Goal: Transaction & Acquisition: Purchase product/service

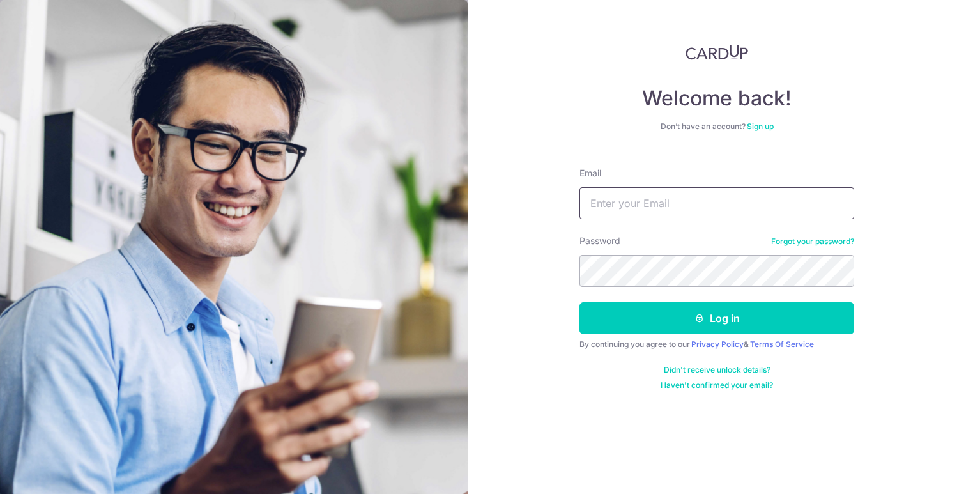
click at [636, 213] on input "Email" at bounding box center [717, 203] width 275 height 32
type input "jessb1028@gmail.co"
click at [580, 302] on button "Log in" at bounding box center [717, 318] width 275 height 32
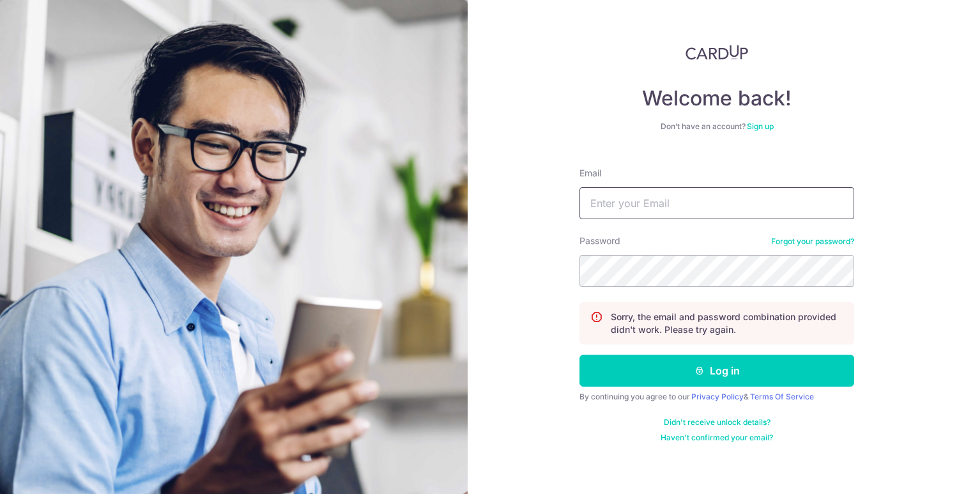
click at [671, 201] on input "Email" at bounding box center [717, 203] width 275 height 32
type input "jessbb1028@gmail.com"
click at [580, 355] on button "Log in" at bounding box center [717, 371] width 275 height 32
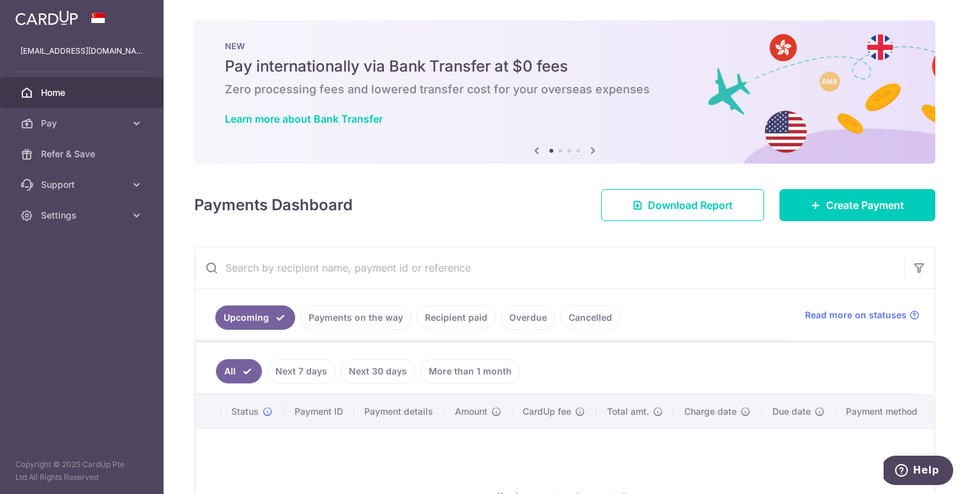
click at [580, 313] on link "Cancelled" at bounding box center [591, 318] width 60 height 24
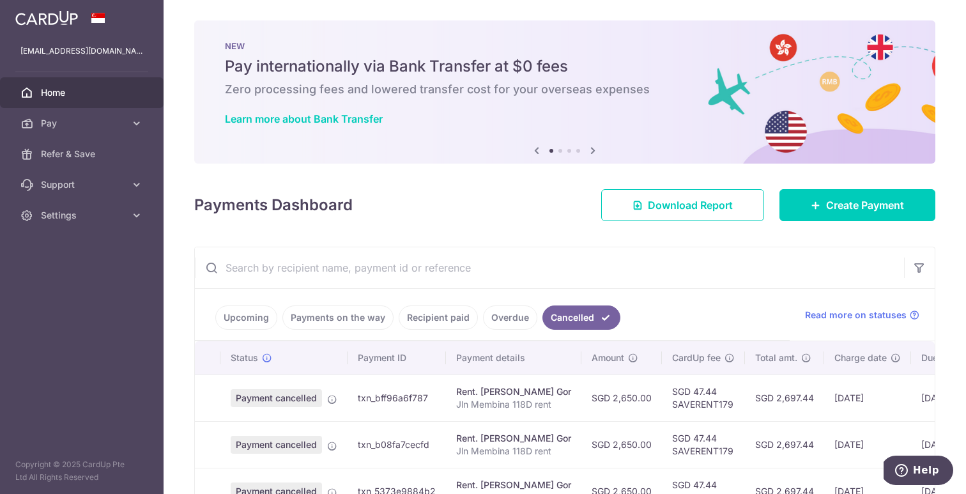
scroll to position [229, 0]
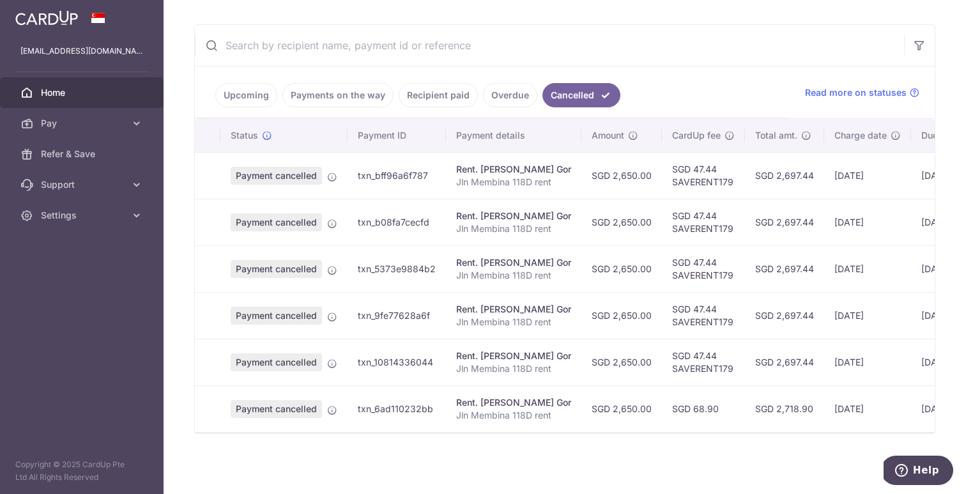
click at [226, 164] on td "Payment cancelled" at bounding box center [284, 175] width 127 height 47
drag, startPoint x: 316, startPoint y: 174, endPoint x: 394, endPoint y: 205, distance: 84.4
click at [392, 205] on tbody "Payment cancelled txn_bff96a6f787 Rent. Tay Chay Gor Jln Membina 118D rent SGD …" at bounding box center [638, 292] width 887 height 280
drag, startPoint x: 435, startPoint y: 176, endPoint x: 567, endPoint y: 306, distance: 185.8
click at [552, 267] on tbody "Payment cancelled txn_bff96a6f787 Rent. Tay Chay Gor Jln Membina 118D rent SGD …" at bounding box center [638, 292] width 887 height 280
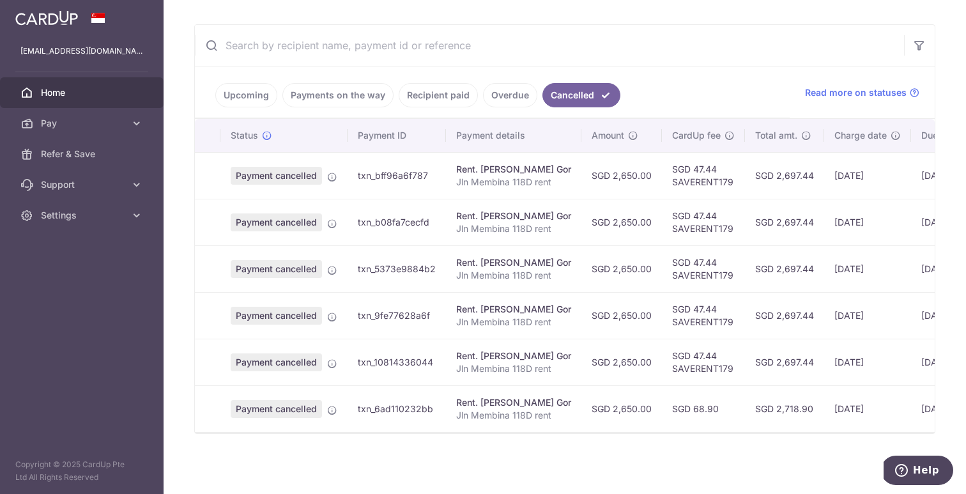
click at [580, 346] on tbody "Payment cancelled txn_bff96a6f787 Rent. Tay Chay Gor Jln Membina 118D rent SGD …" at bounding box center [638, 292] width 887 height 280
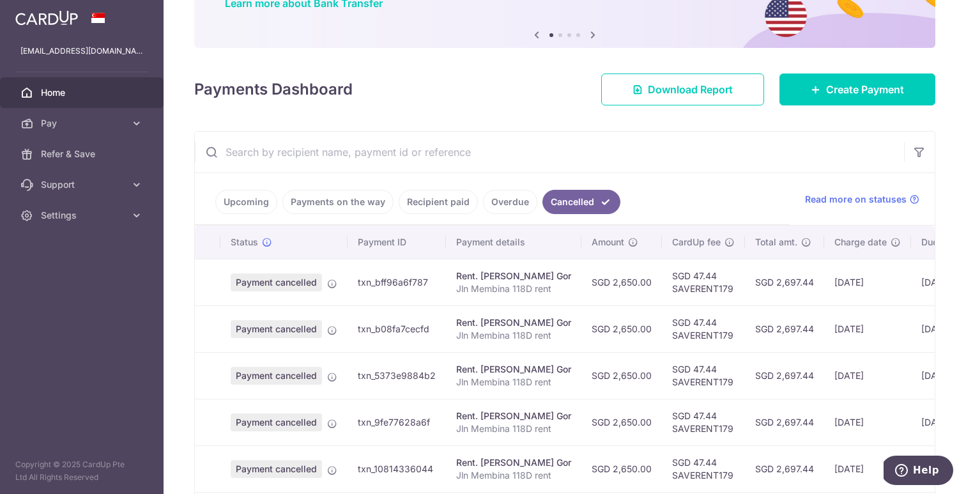
scroll to position [0, 0]
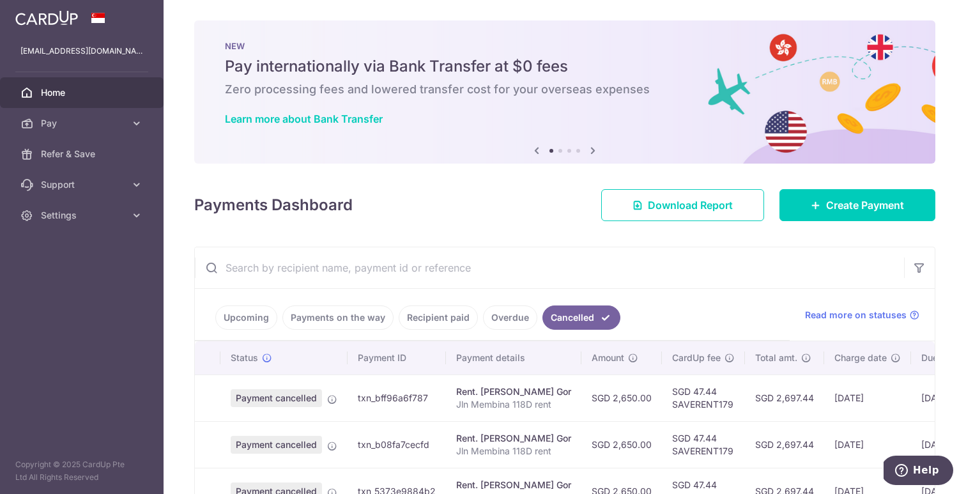
click at [258, 316] on link "Upcoming" at bounding box center [246, 318] width 62 height 24
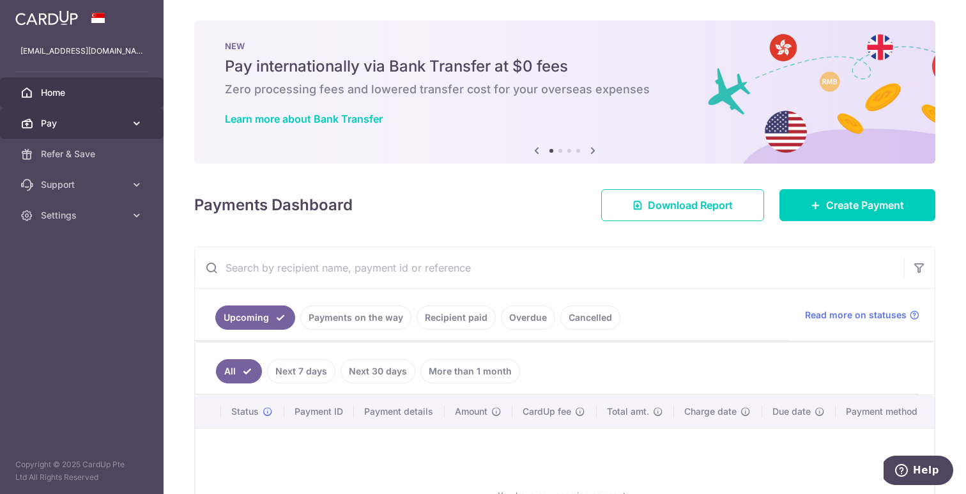
click at [91, 118] on span "Pay" at bounding box center [83, 123] width 84 height 13
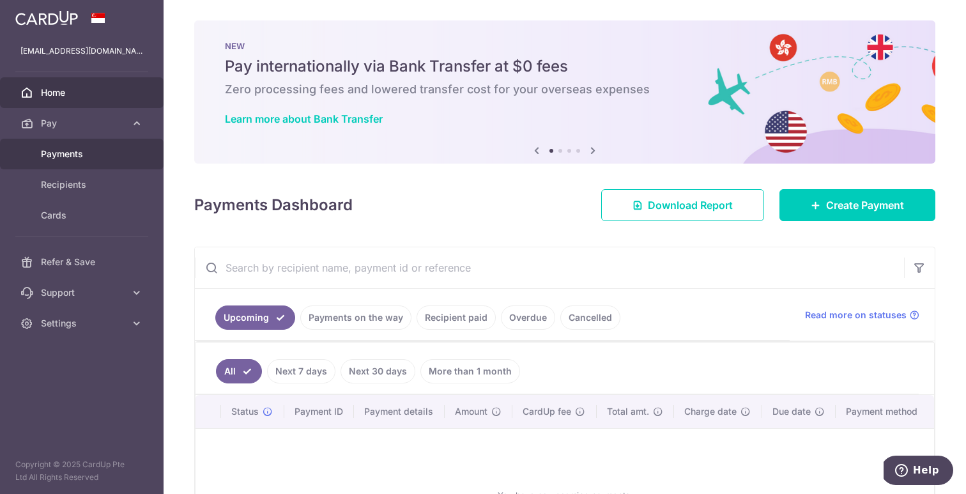
click at [91, 155] on span "Payments" at bounding box center [83, 154] width 84 height 13
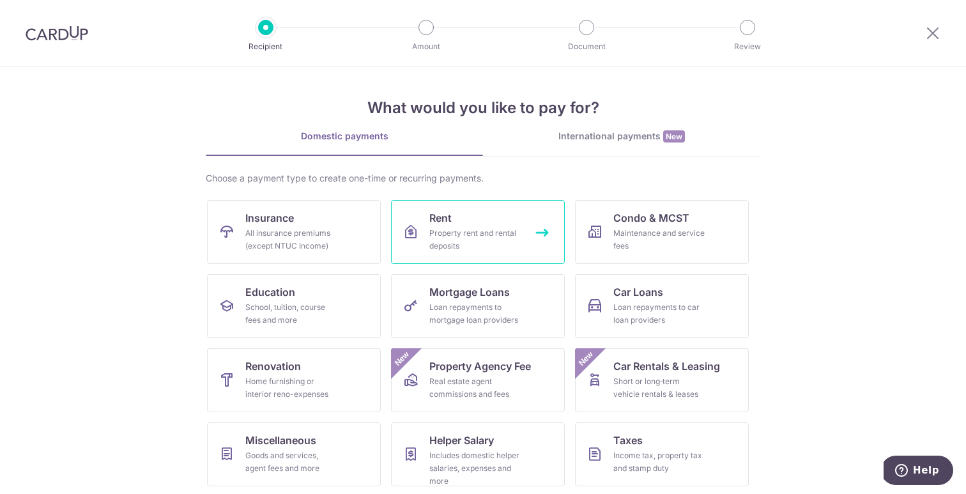
scroll to position [3, 0]
click at [487, 225] on link "Rent Property rent and rental deposits" at bounding box center [478, 231] width 174 height 64
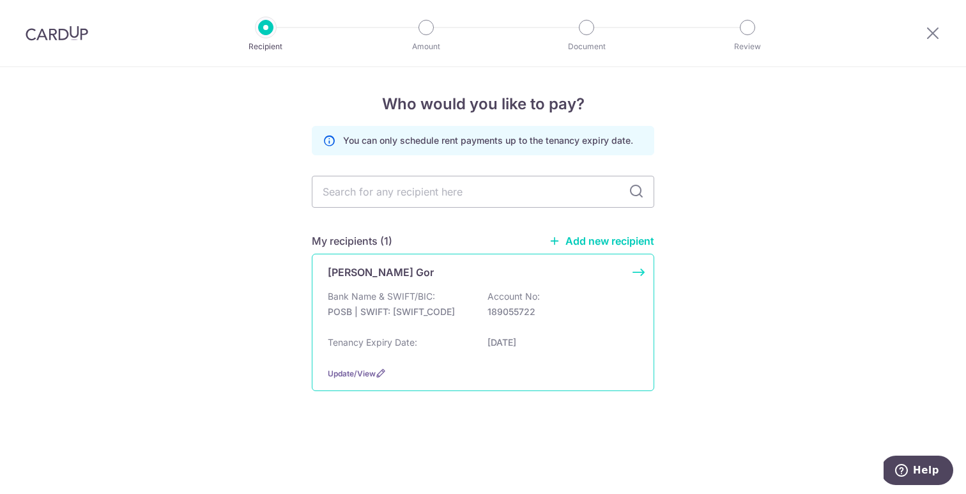
click at [571, 313] on p "189055722" at bounding box center [559, 312] width 143 height 13
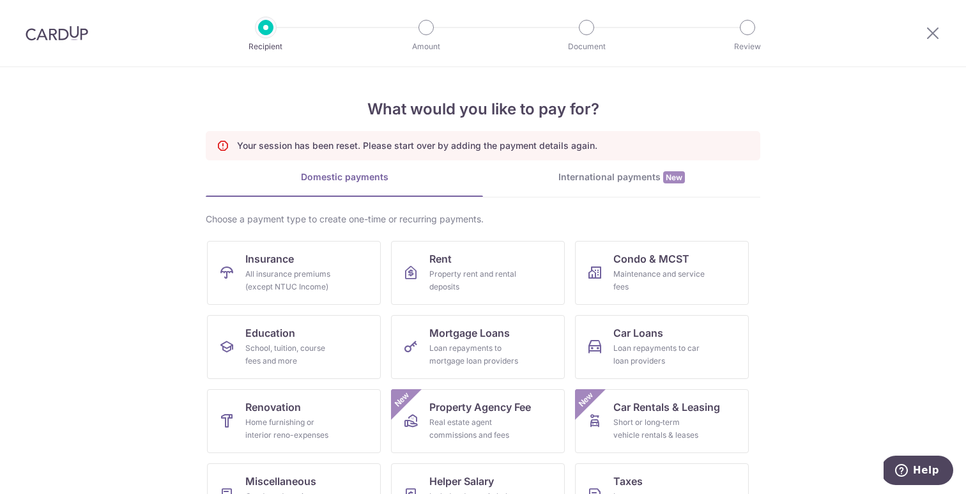
click at [479, 144] on p "Your session has been reset. Please start over by adding the payment details ag…" at bounding box center [417, 145] width 361 height 13
click at [486, 276] on div "Property rent and rental deposits" at bounding box center [476, 281] width 92 height 26
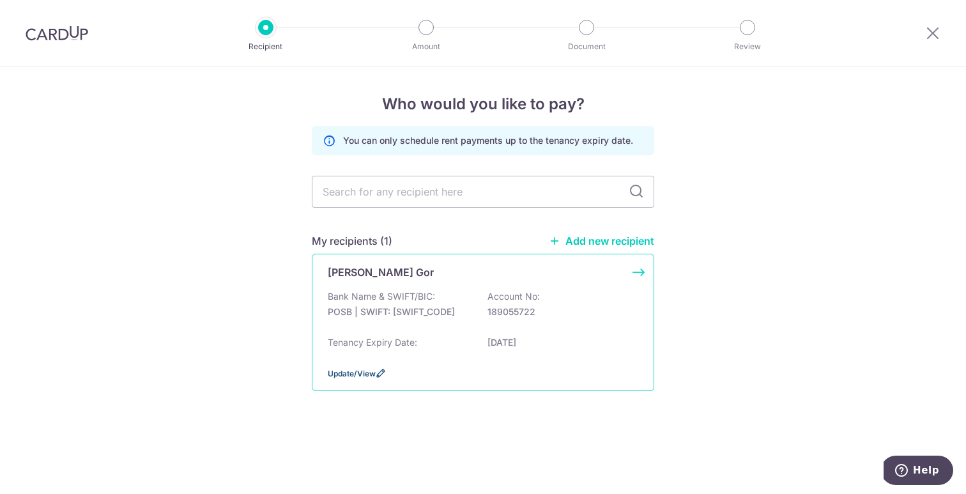
click at [344, 373] on span "Update/View" at bounding box center [352, 374] width 48 height 10
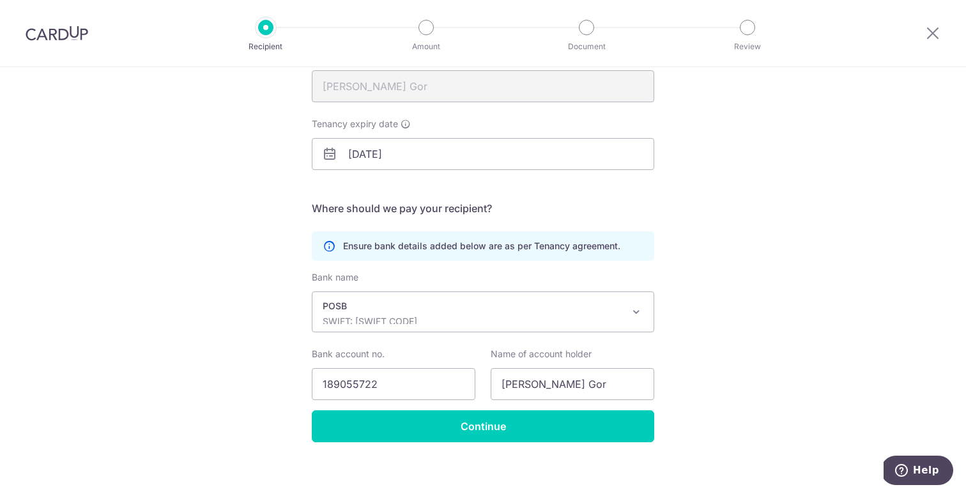
scroll to position [164, 0]
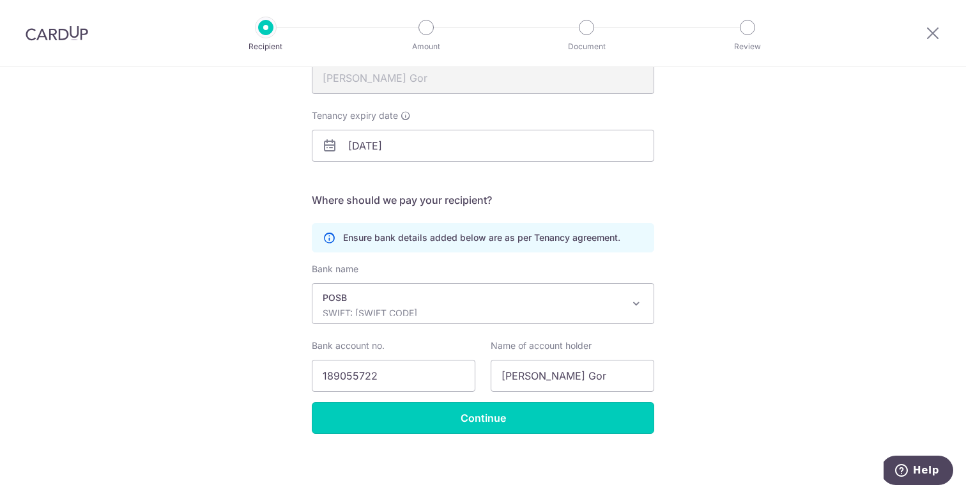
drag, startPoint x: 537, startPoint y: 422, endPoint x: 782, endPoint y: 433, distance: 245.1
click at [766, 459] on div "Recipient Details Your recipient does not need a CardUp account to receive your…" at bounding box center [483, 198] width 966 height 591
click at [405, 419] on input "Continue" at bounding box center [483, 418] width 343 height 32
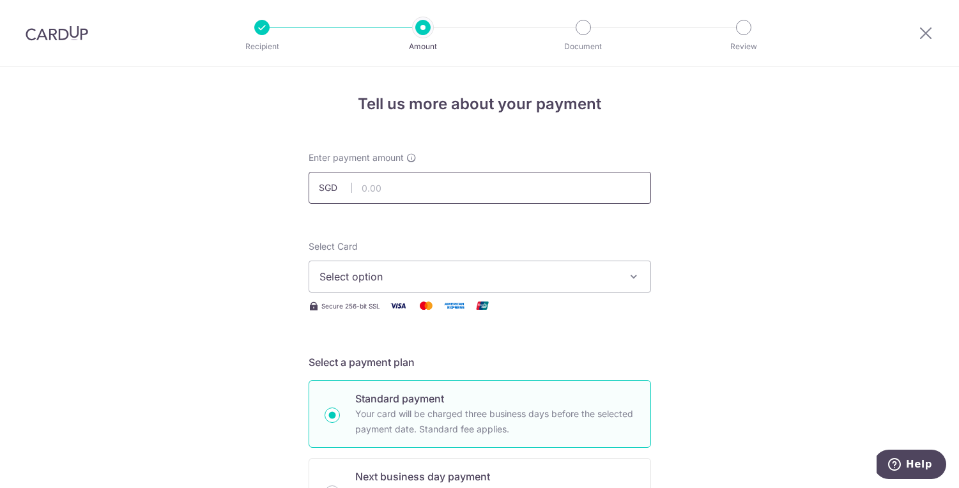
click at [524, 187] on input "text" at bounding box center [480, 188] width 343 height 32
type input "2,650.00"
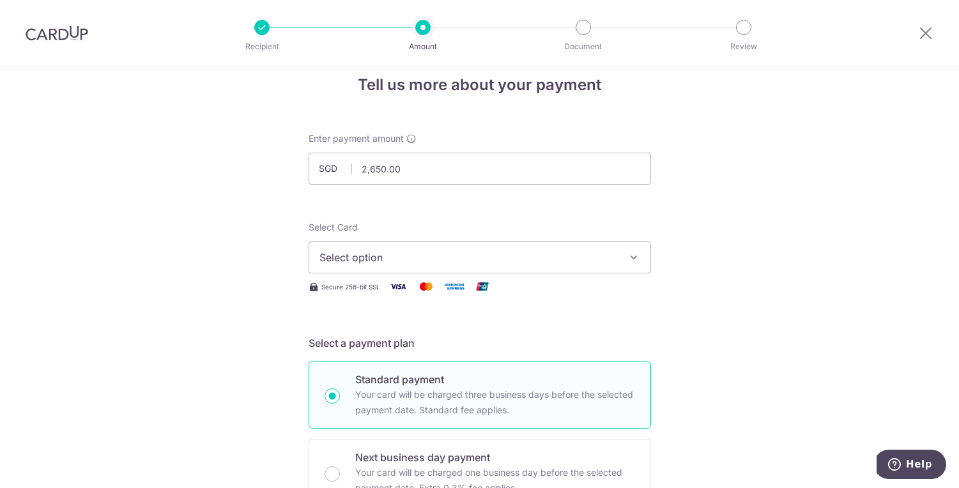
scroll to position [22, 0]
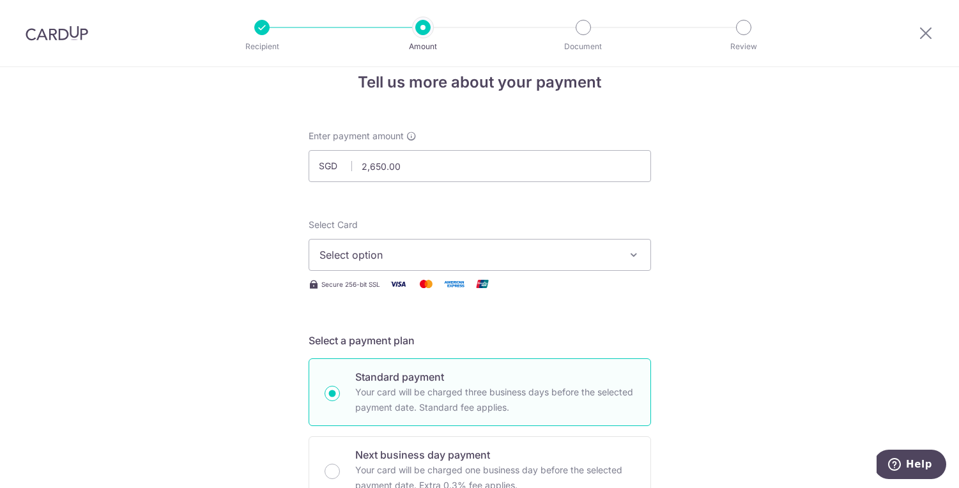
click at [545, 253] on span "Select option" at bounding box center [469, 254] width 298 height 15
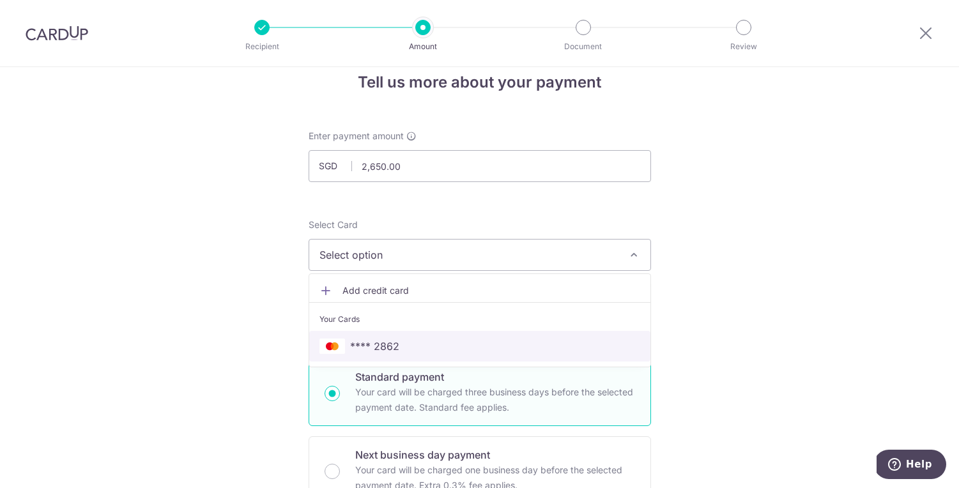
click at [407, 347] on span "**** 2862" at bounding box center [480, 346] width 321 height 15
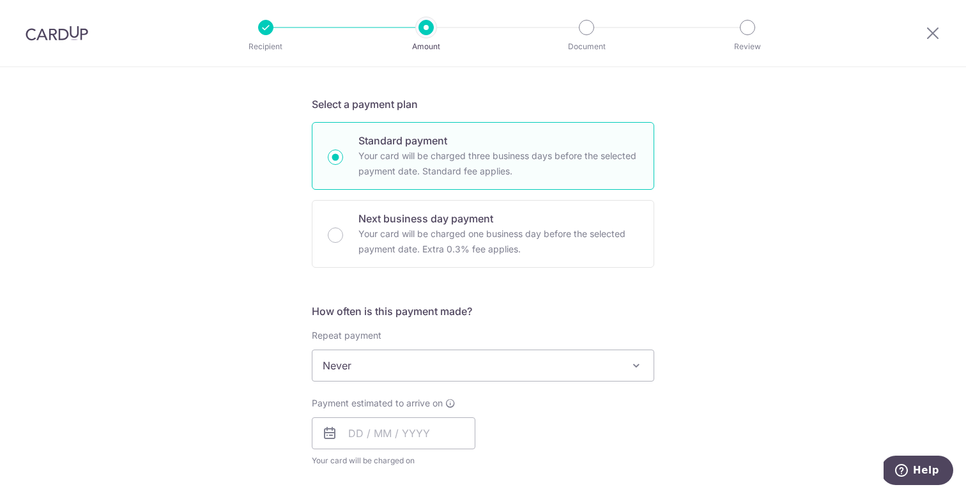
scroll to position [389, 0]
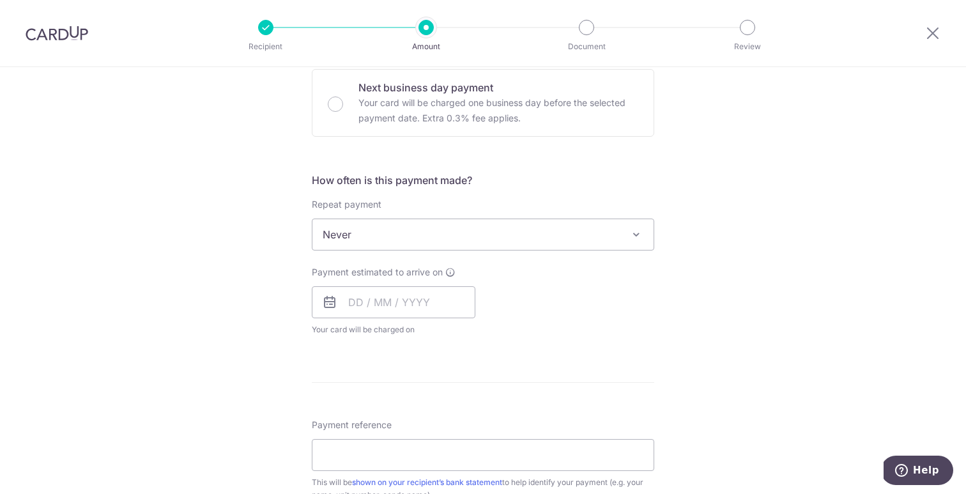
click at [537, 234] on span "Never" at bounding box center [483, 234] width 341 height 31
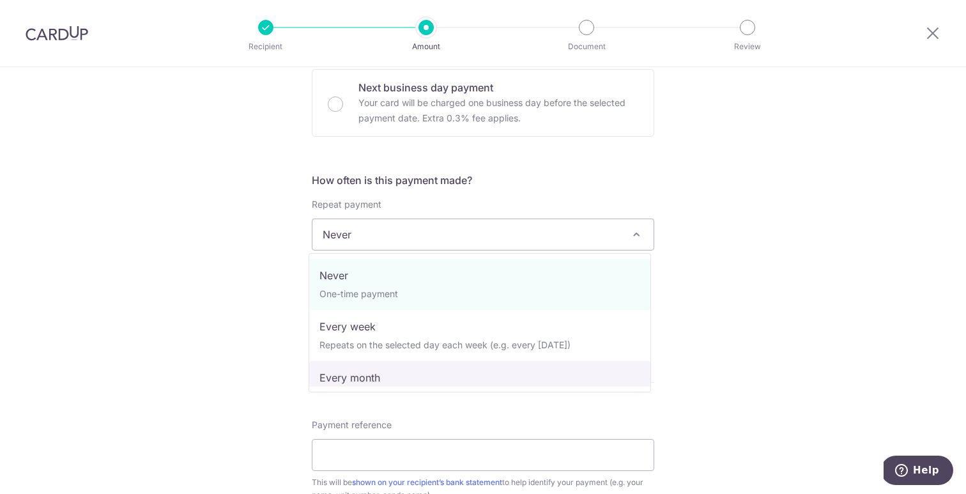
select select "3"
type input "01/03/2026"
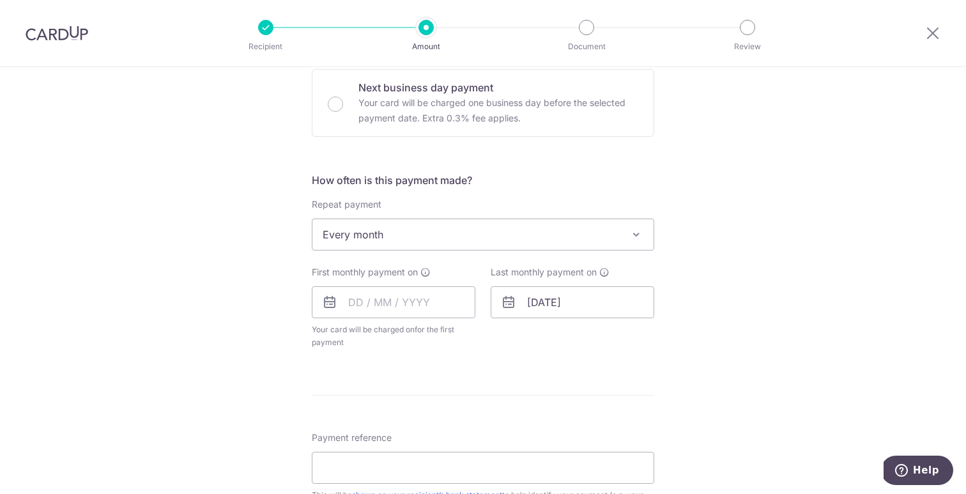
drag, startPoint x: 229, startPoint y: 330, endPoint x: 328, endPoint y: 323, distance: 99.3
click at [229, 331] on div "Tell us more about your payment Enter payment amount SGD 2,650.00 2650.00 Selec…" at bounding box center [483, 262] width 966 height 1169
click at [424, 304] on input "text" at bounding box center [394, 302] width 164 height 32
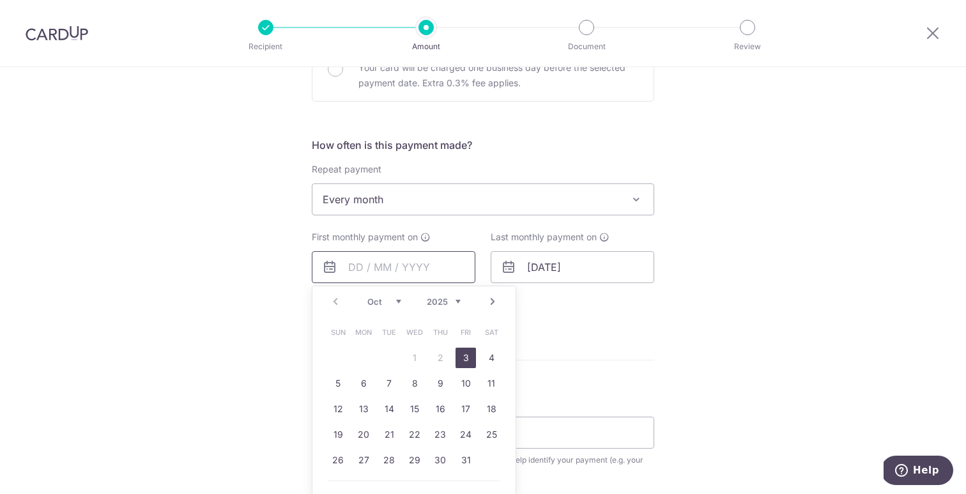
scroll to position [506, 0]
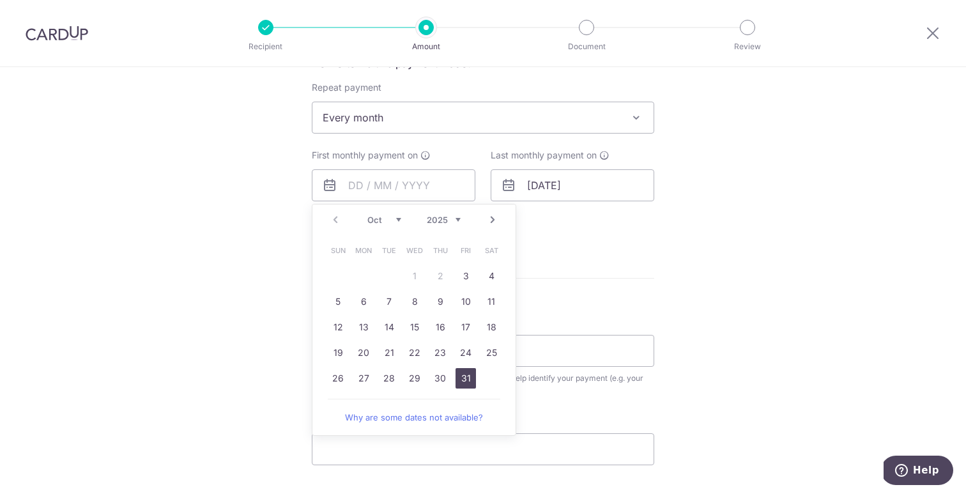
click at [456, 379] on link "31" at bounding box center [466, 378] width 20 height 20
type input "31/10/2025"
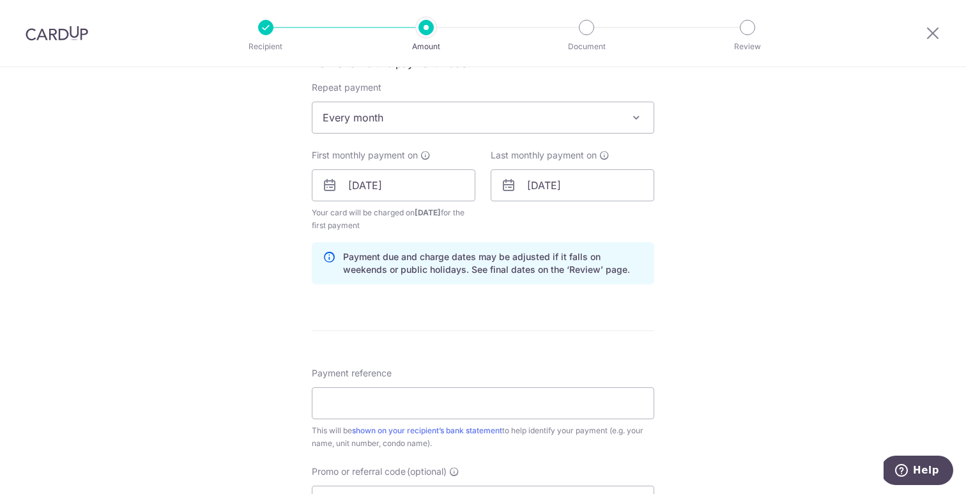
click at [493, 319] on form "Enter payment amount SGD 2,650.00 2650.00 Select Card **** 2862 Add credit card…" at bounding box center [483, 183] width 343 height 1077
click at [453, 192] on input "31/10/2025" at bounding box center [394, 185] width 164 height 32
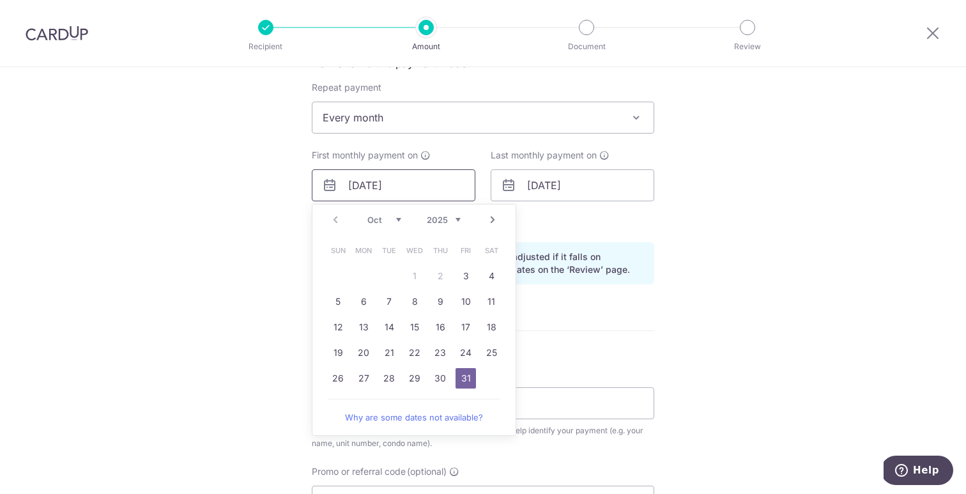
click at [453, 192] on input "31/10/2025" at bounding box center [394, 185] width 164 height 32
click at [709, 229] on div "Tell us more about your payment Enter payment amount SGD 2,650.00 2650.00 Selec…" at bounding box center [483, 172] width 966 height 1222
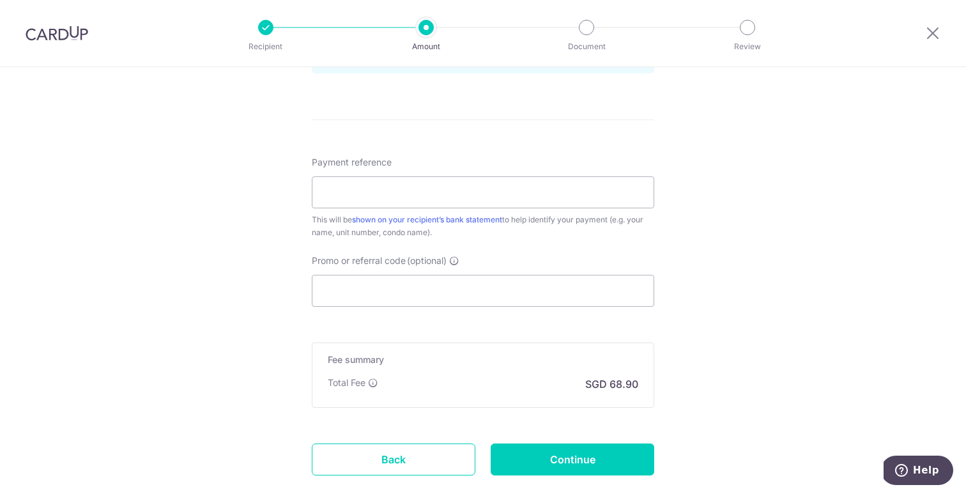
scroll to position [731, 0]
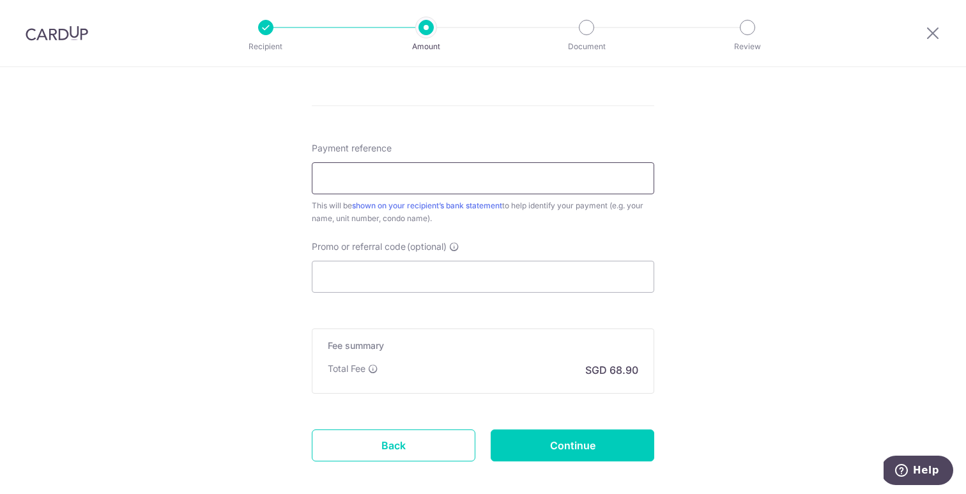
click at [435, 188] on input "Payment reference" at bounding box center [483, 178] width 343 height 32
click at [614, 150] on div "Payment reference This will be shown on your recipient’s bank statement to help…" at bounding box center [483, 183] width 343 height 83
click at [567, 178] on input "Payment reference" at bounding box center [483, 178] width 343 height 32
type input "Jln Membina 118D rent"
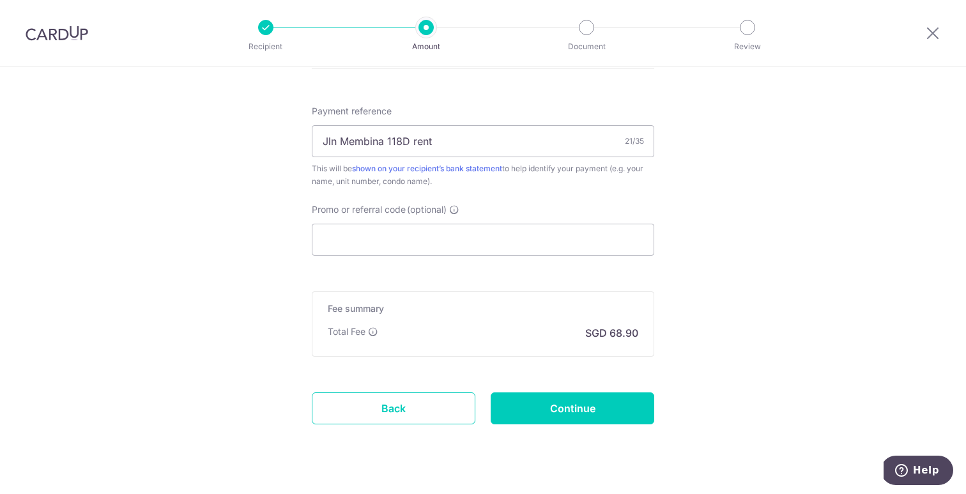
scroll to position [795, 0]
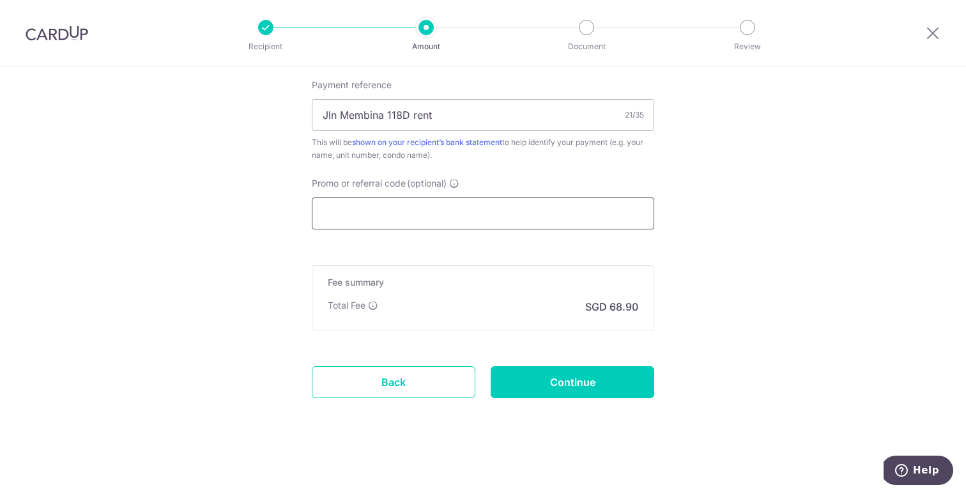
click at [513, 212] on input "Promo or referral code (optional)" at bounding box center [483, 214] width 343 height 32
click at [519, 213] on input "Promo or referral code (optional)" at bounding box center [483, 214] width 343 height 32
paste input "SAVERENT179"
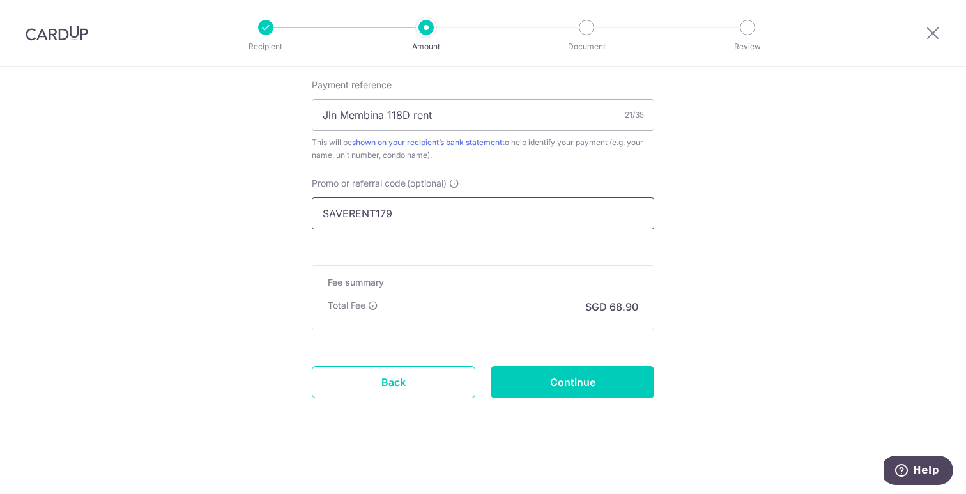
type input "SAVERENT179"
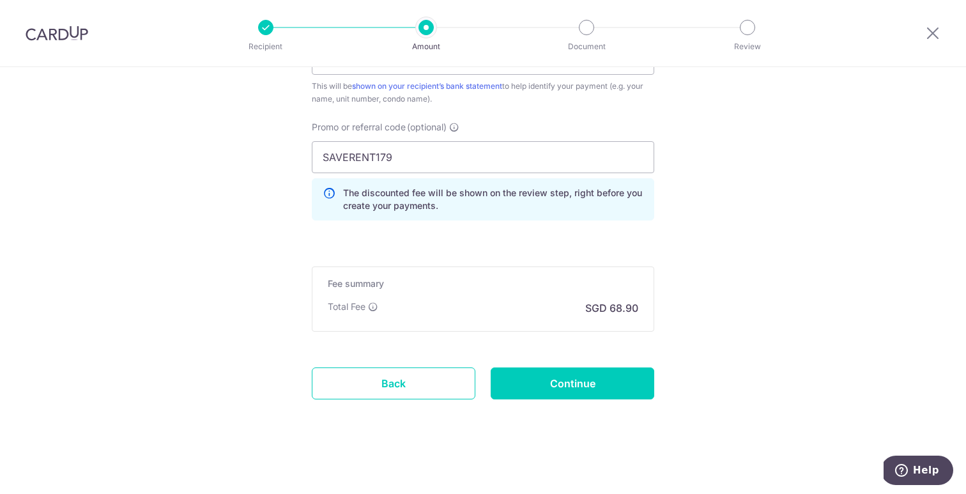
scroll to position [852, 0]
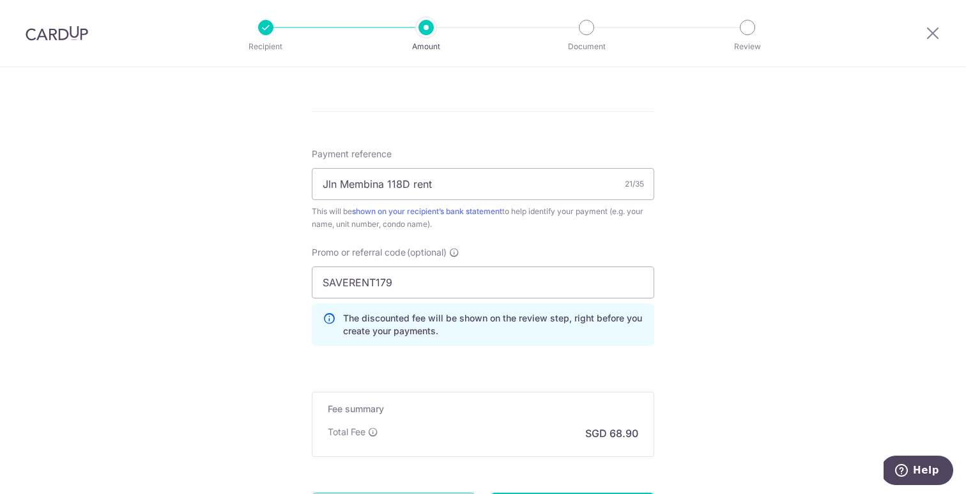
scroll to position [724, 0]
click at [414, 192] on input "Jln Membina 118D rent" at bounding box center [483, 186] width 343 height 32
click at [414, 182] on input "Jln Membina 118D rent" at bounding box center [483, 186] width 343 height 32
drag, startPoint x: 437, startPoint y: 188, endPoint x: 412, endPoint y: 183, distance: 26.0
click at [406, 181] on input "Jln Membina 118D rent" at bounding box center [483, 186] width 343 height 32
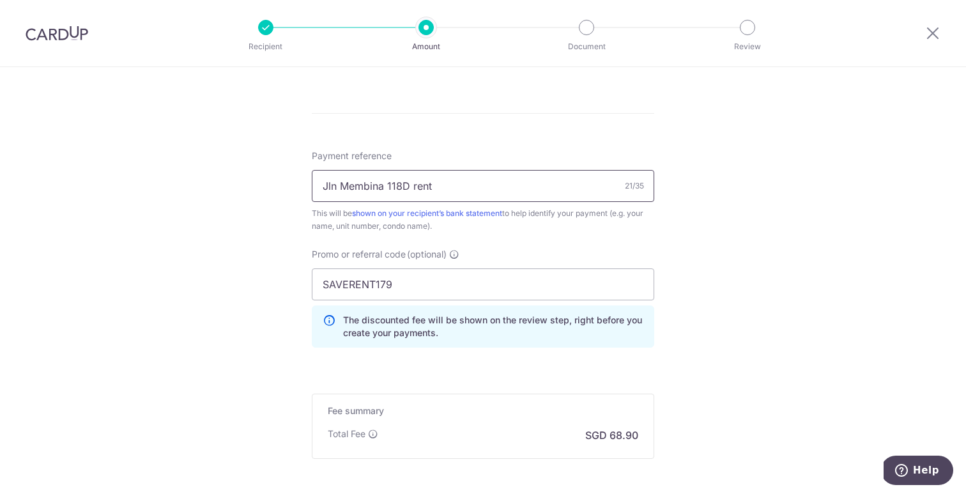
click at [414, 185] on input "Jln Membina 118D rent" at bounding box center [483, 186] width 343 height 32
click at [407, 183] on input "Jln Membina 118D rent" at bounding box center [483, 186] width 343 height 32
click at [408, 183] on input "Jln Membina 118D rent" at bounding box center [483, 186] width 343 height 32
drag, startPoint x: 431, startPoint y: 187, endPoint x: 407, endPoint y: 188, distance: 24.3
click at [407, 188] on input "Jln Membina 118D rent" at bounding box center [483, 186] width 343 height 32
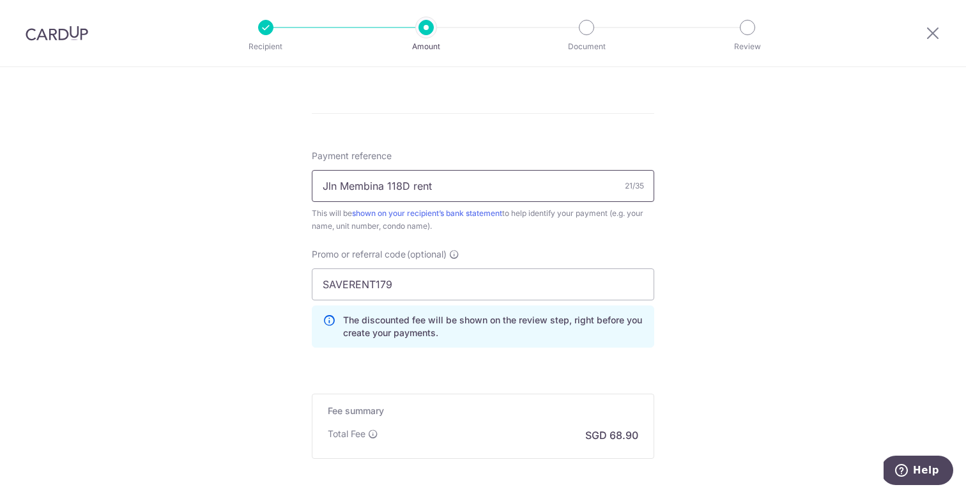
click at [411, 189] on input "Jln Membina 118D rent" at bounding box center [483, 186] width 343 height 32
click at [405, 187] on input "Jln Membina 118D rent" at bounding box center [483, 186] width 343 height 32
click at [417, 190] on input "Jln Membina 118D- rent" at bounding box center [483, 186] width 343 height 32
click at [464, 190] on input "Jln Membina 118D-Rent" at bounding box center [483, 186] width 343 height 32
type input "Jln Membina 118D-Rent"
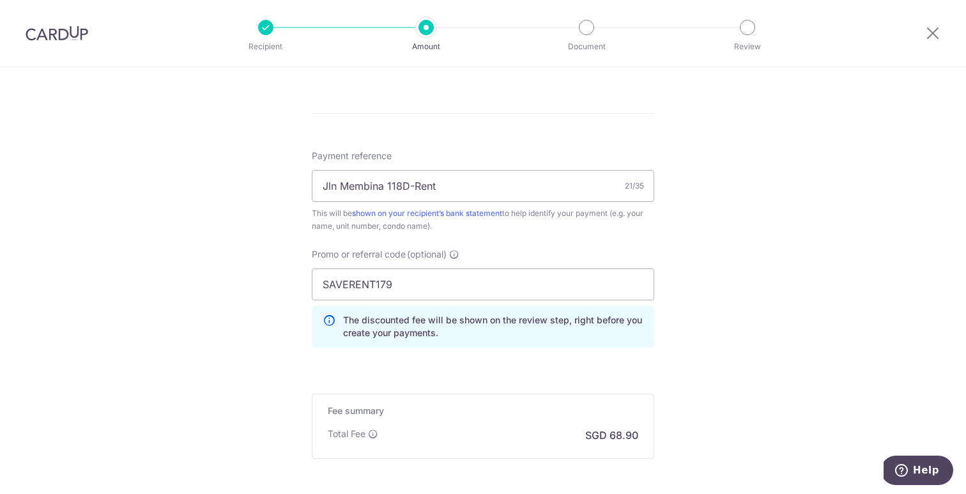
click at [482, 242] on div "Payment reference Jln Membina 118D-Rent 21/35 This will be shown on your recipi…" at bounding box center [483, 254] width 343 height 208
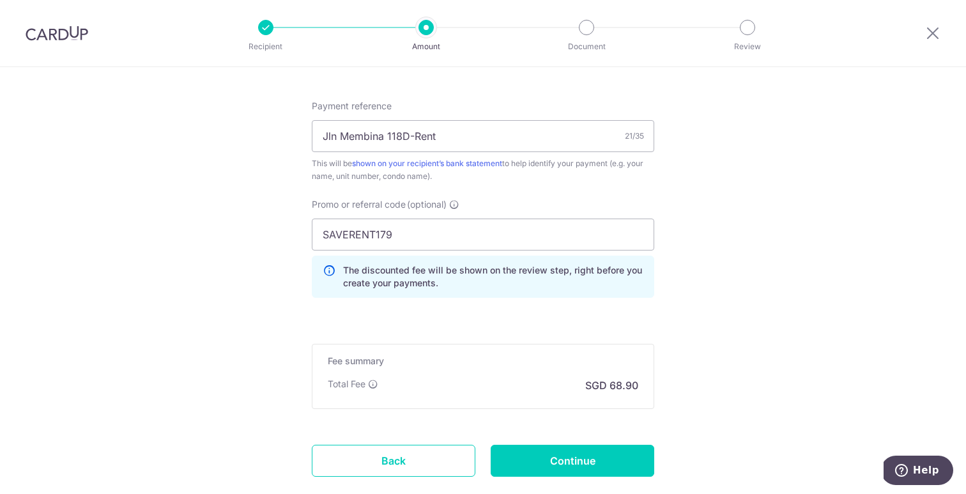
scroll to position [774, 0]
drag, startPoint x: 768, startPoint y: 242, endPoint x: 761, endPoint y: 247, distance: 8.7
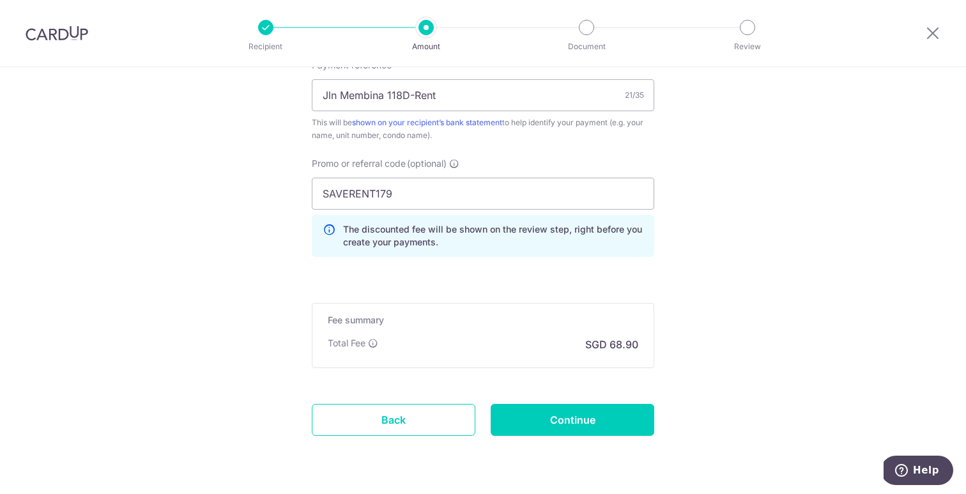
scroll to position [852, 0]
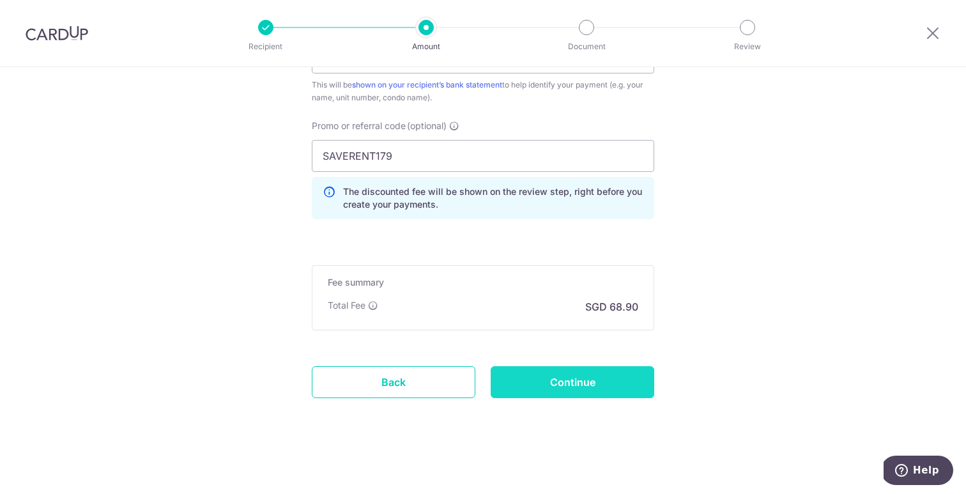
click at [607, 383] on input "Continue" at bounding box center [573, 382] width 164 height 32
type input "Create Schedule"
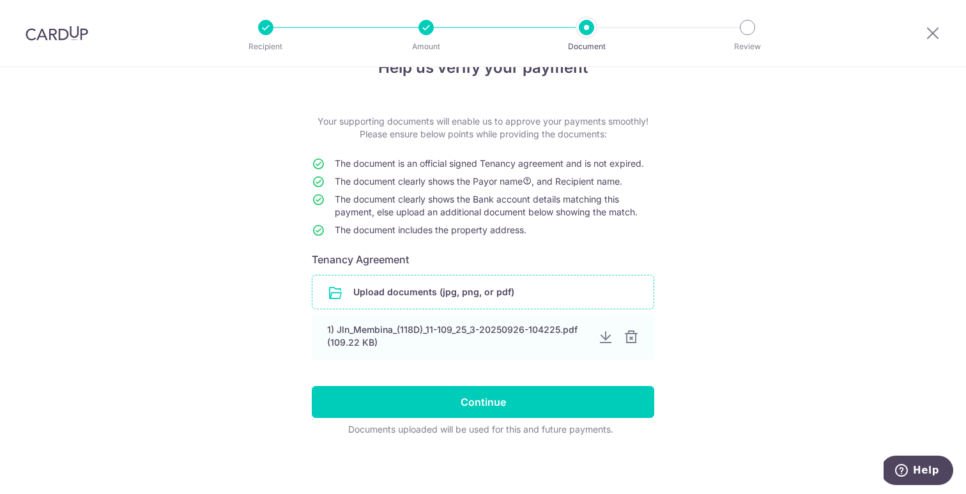
scroll to position [36, 0]
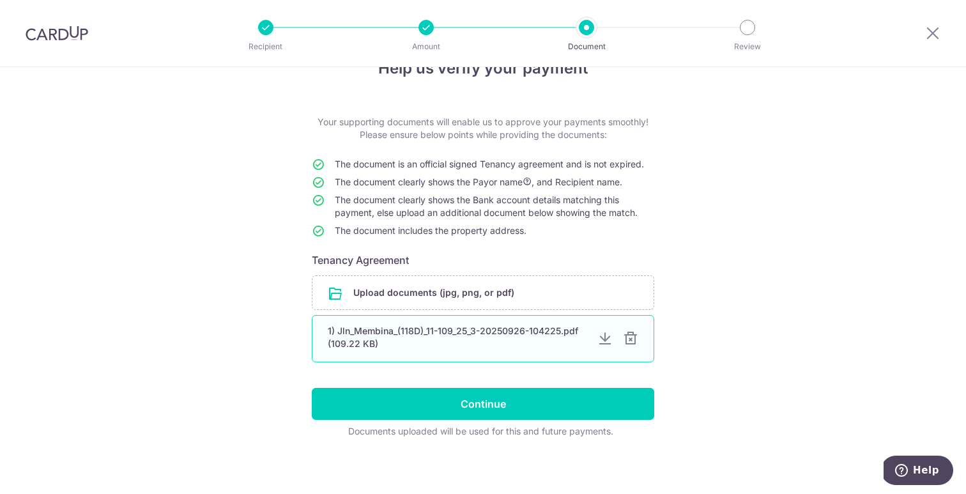
click at [628, 339] on div at bounding box center [630, 338] width 15 height 15
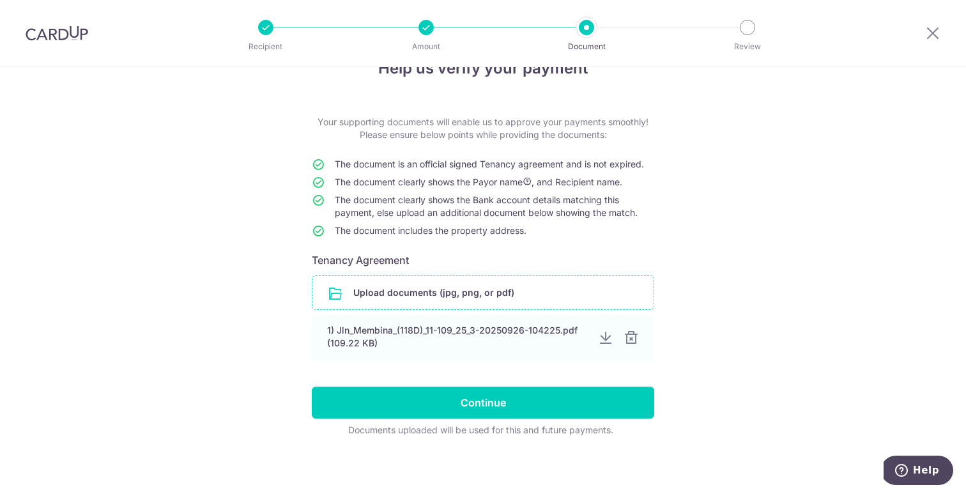
scroll to position [0, 0]
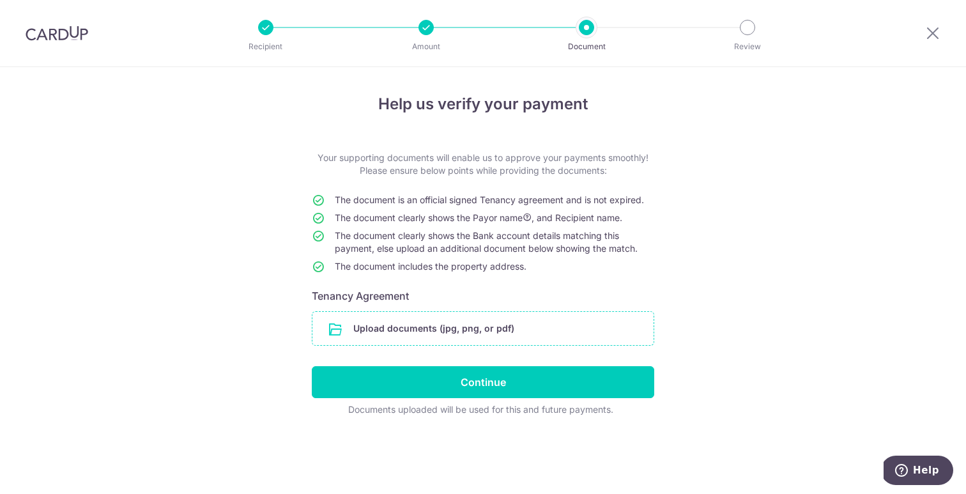
click at [578, 329] on input "file" at bounding box center [483, 328] width 341 height 33
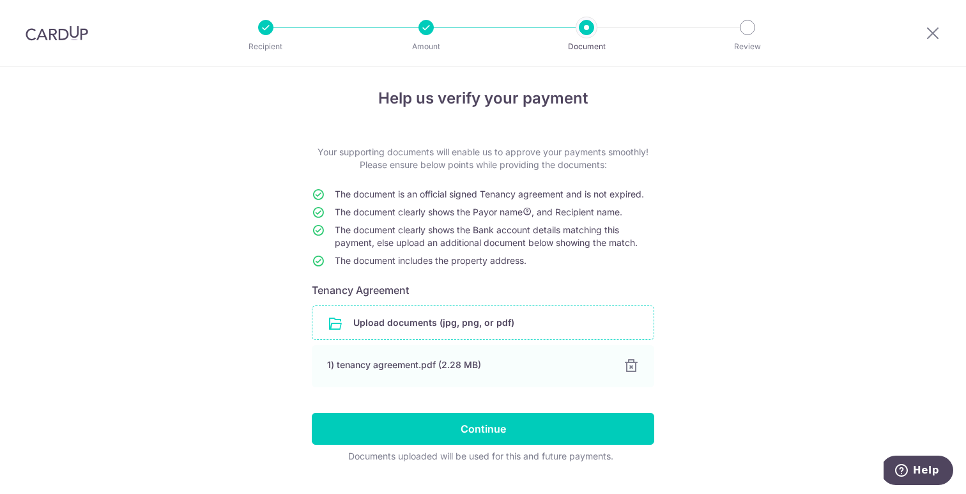
scroll to position [35, 0]
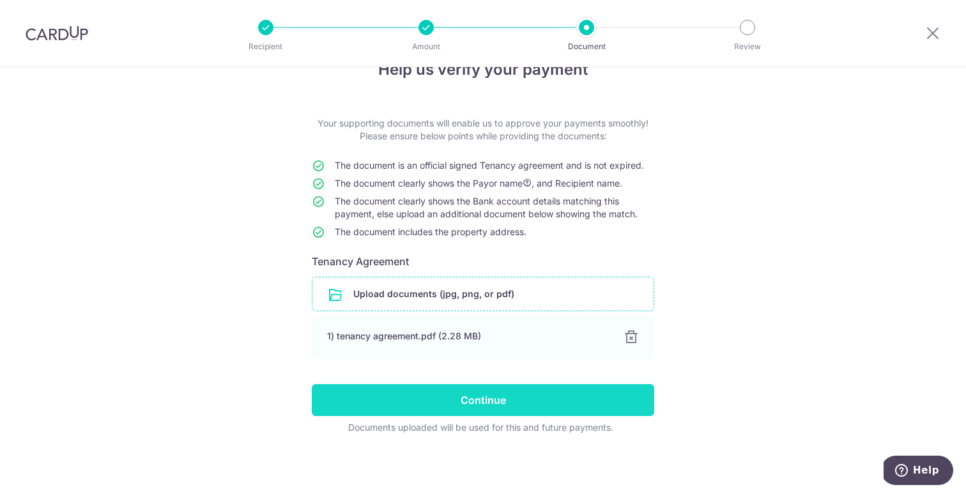
click at [603, 394] on input "Continue" at bounding box center [483, 400] width 343 height 32
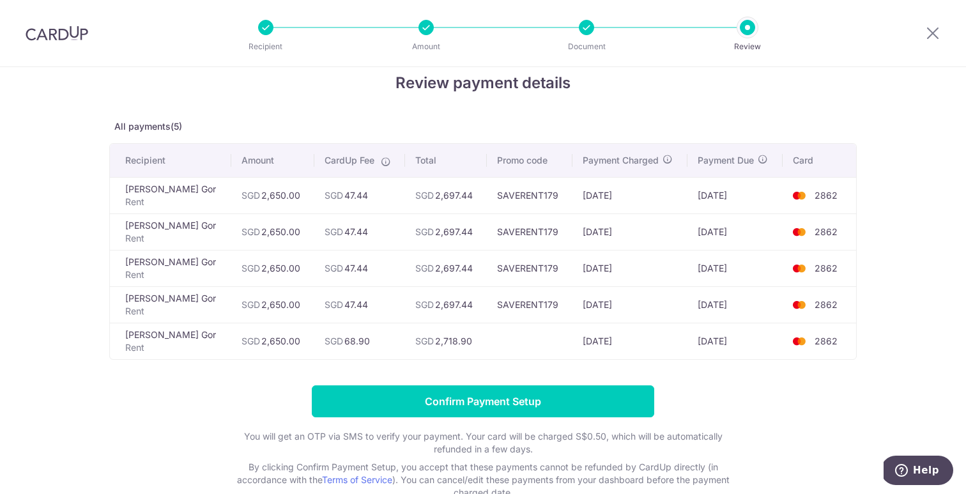
scroll to position [21, 0]
drag, startPoint x: 423, startPoint y: 196, endPoint x: 446, endPoint y: 224, distance: 36.8
click at [446, 224] on tbody "[PERSON_NAME] Gor Rent SGD 2,650.00 SGD 47.44 SGD 2,697.44 SAVERENT179 [DATE] […" at bounding box center [483, 268] width 747 height 182
click at [446, 225] on td "SGD 2,697.44" at bounding box center [446, 231] width 82 height 36
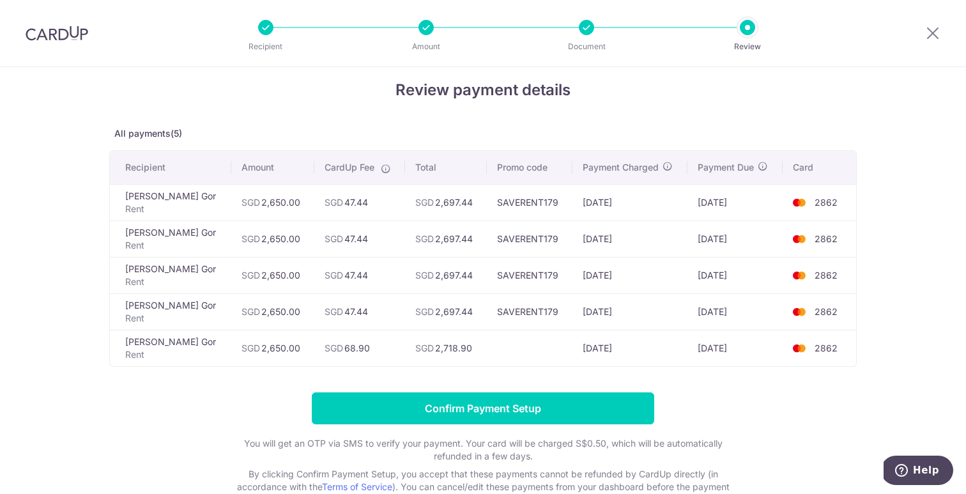
scroll to position [0, 0]
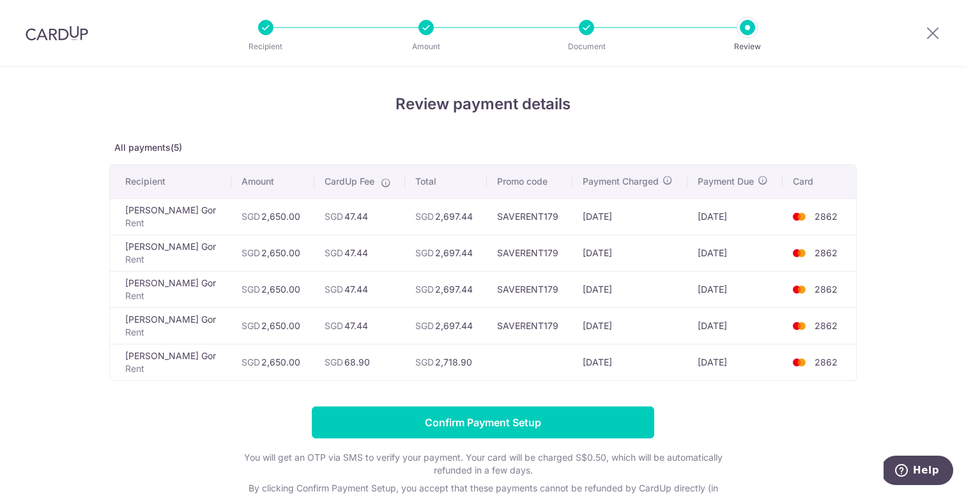
drag, startPoint x: 700, startPoint y: 326, endPoint x: 710, endPoint y: 326, distance: 9.6
click at [710, 326] on td "[DATE]" at bounding box center [735, 325] width 95 height 36
click at [649, 261] on td "[DATE]" at bounding box center [631, 253] width 116 height 36
click at [715, 221] on td "[DATE]" at bounding box center [735, 216] width 95 height 36
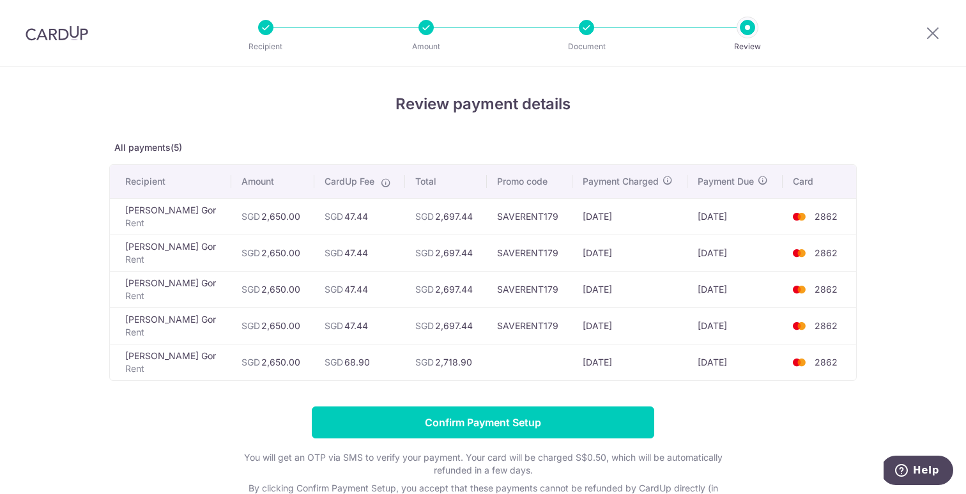
click at [715, 221] on td "[DATE]" at bounding box center [735, 216] width 95 height 36
click at [729, 233] on td "[DATE]" at bounding box center [735, 216] width 95 height 36
click at [729, 252] on td "[DATE]" at bounding box center [735, 253] width 95 height 36
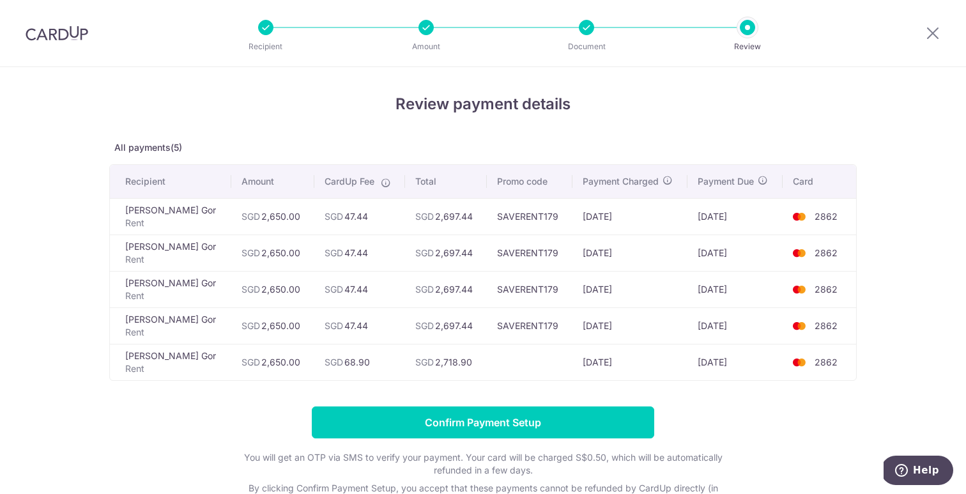
click at [729, 252] on td "[DATE]" at bounding box center [735, 253] width 95 height 36
click at [727, 284] on td "[DATE]" at bounding box center [735, 289] width 95 height 36
click at [723, 300] on td "[DATE]" at bounding box center [735, 289] width 95 height 36
click at [692, 410] on form "Confirm Payment Setup You will get an OTP via SMS to verify your payment. Your …" at bounding box center [483, 464] width 748 height 114
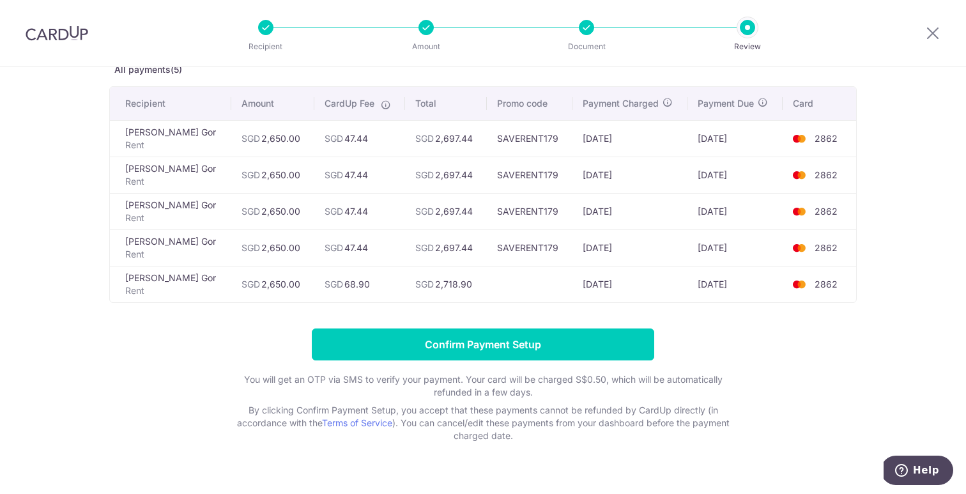
scroll to position [64, 0]
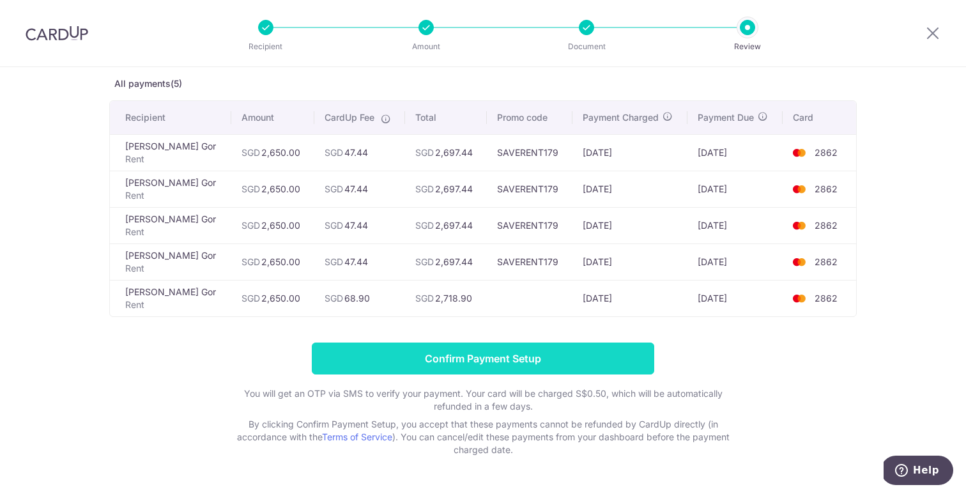
click at [497, 359] on input "Confirm Payment Setup" at bounding box center [483, 359] width 343 height 32
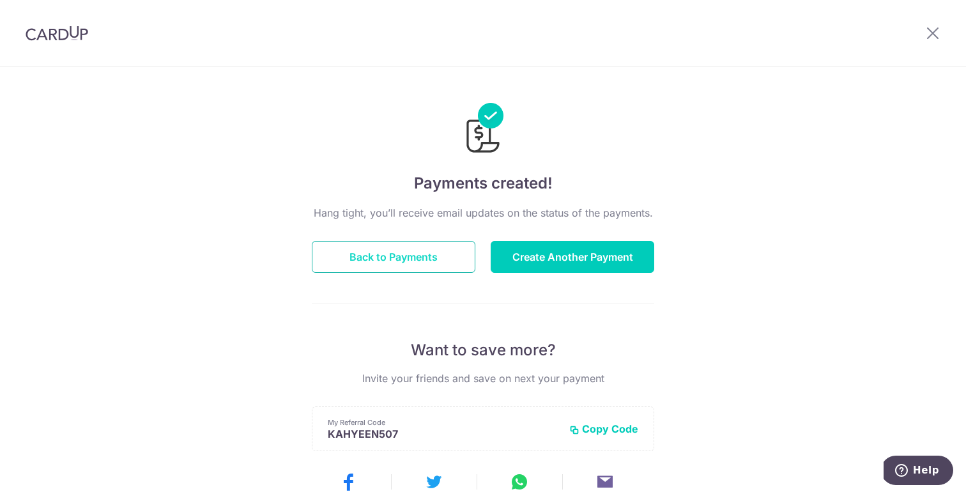
click at [440, 260] on button "Back to Payments" at bounding box center [394, 257] width 164 height 32
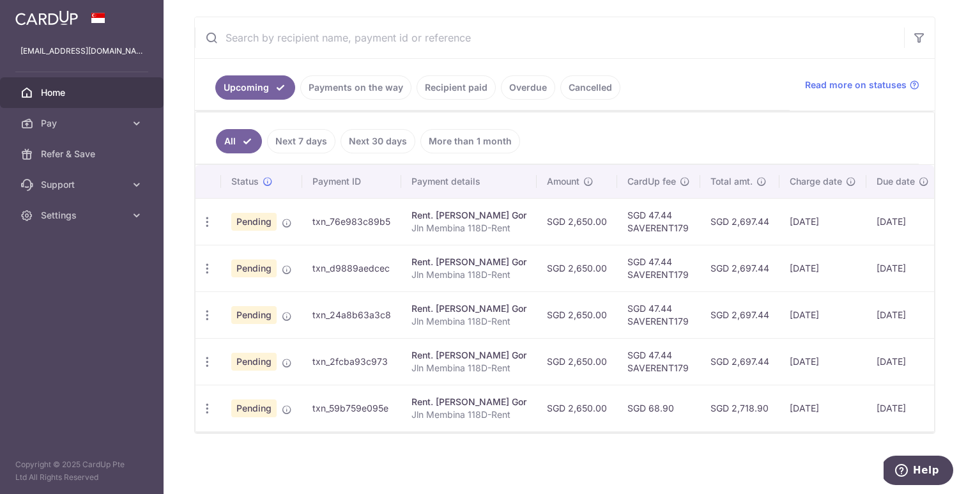
scroll to position [237, 0]
click at [114, 217] on span "Settings" at bounding box center [83, 215] width 84 height 13
click at [116, 250] on span "Account" at bounding box center [83, 246] width 84 height 13
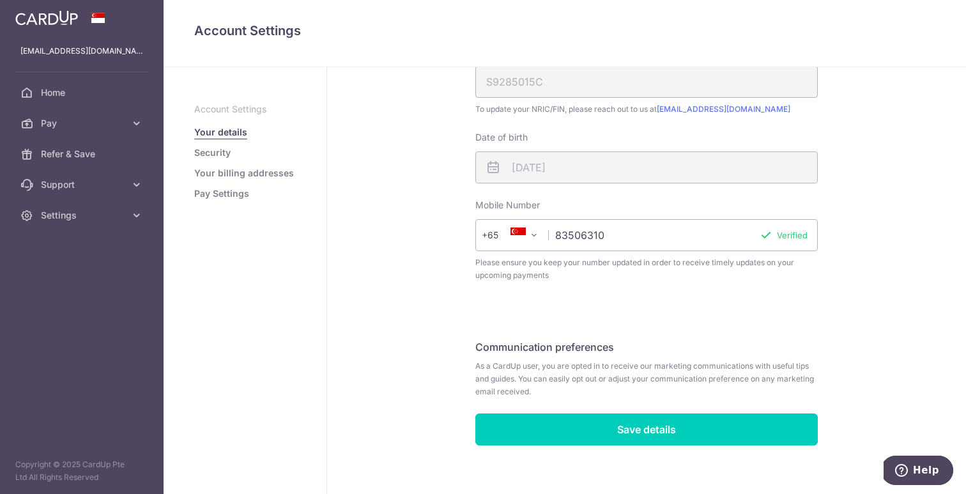
scroll to position [326, 0]
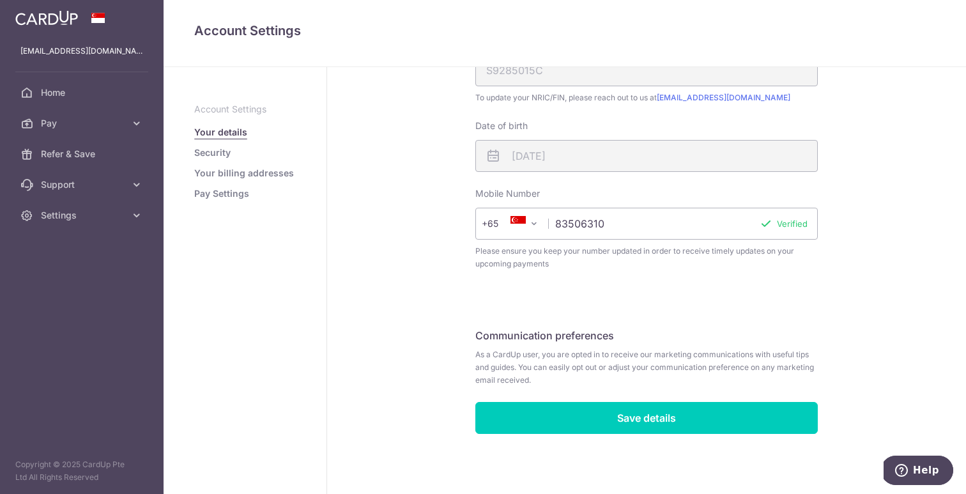
click at [233, 193] on link "Pay Settings" at bounding box center [221, 193] width 55 height 13
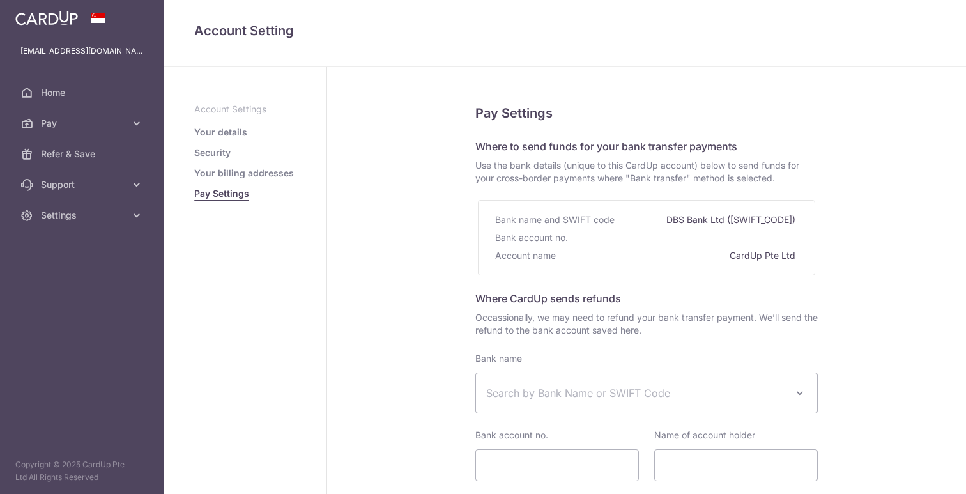
select select
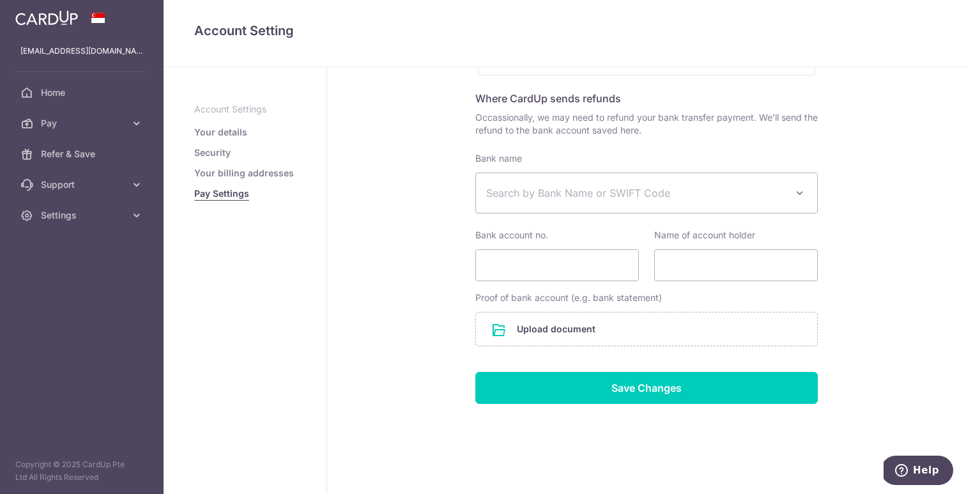
scroll to position [206, 0]
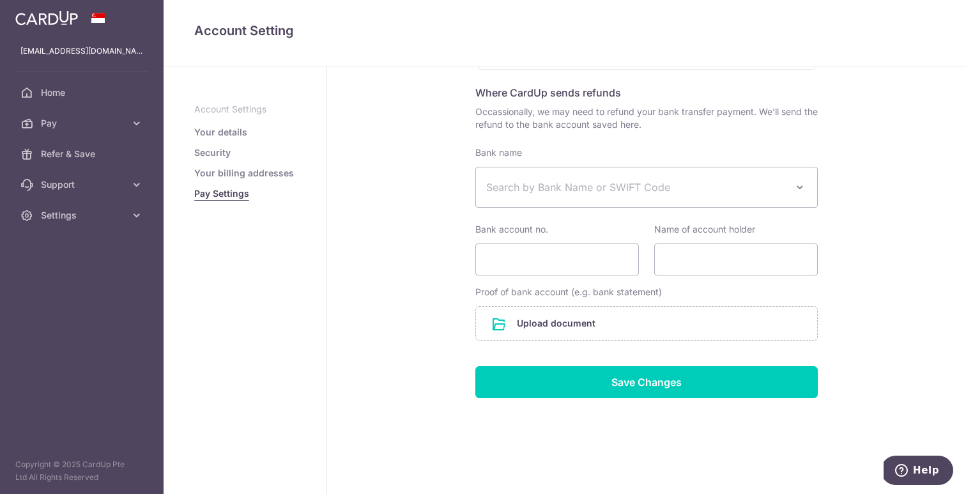
click at [231, 173] on link "Your billing addresses" at bounding box center [244, 173] width 100 height 13
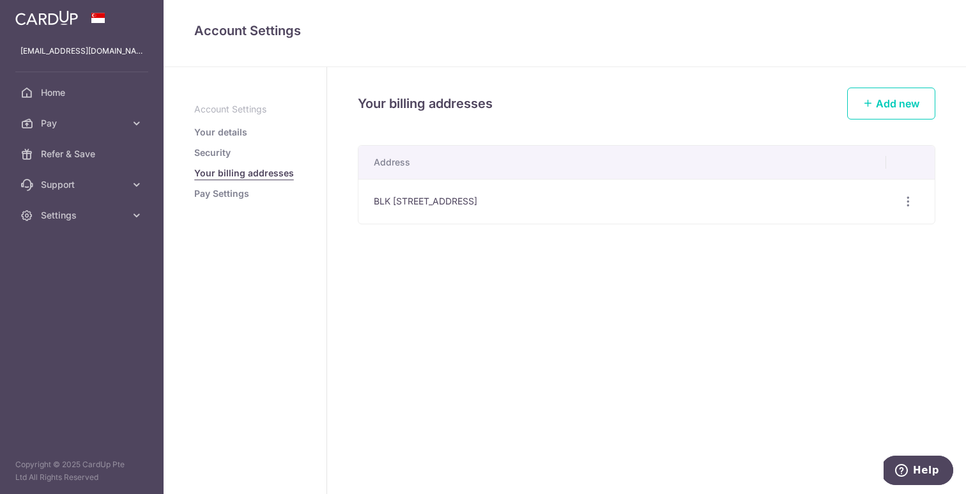
click at [222, 153] on link "Security" at bounding box center [212, 152] width 36 height 13
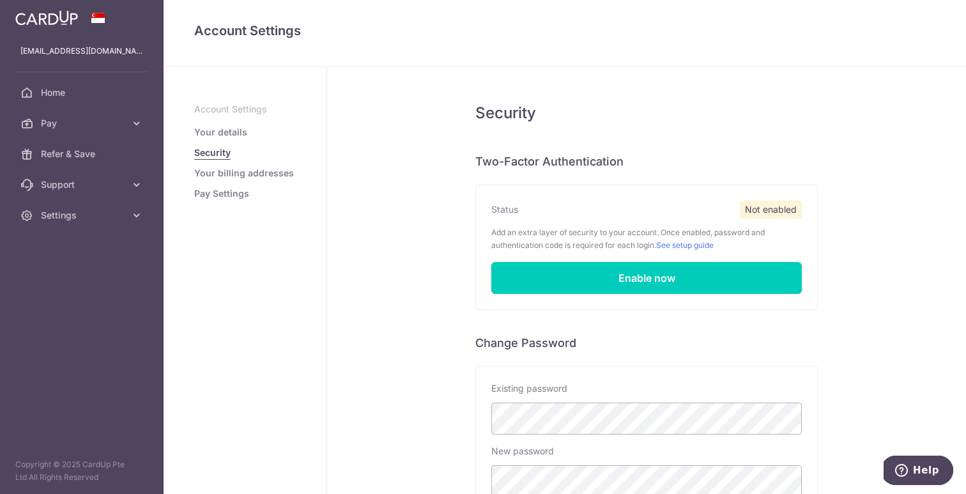
click at [243, 132] on link "Your details" at bounding box center [220, 132] width 53 height 13
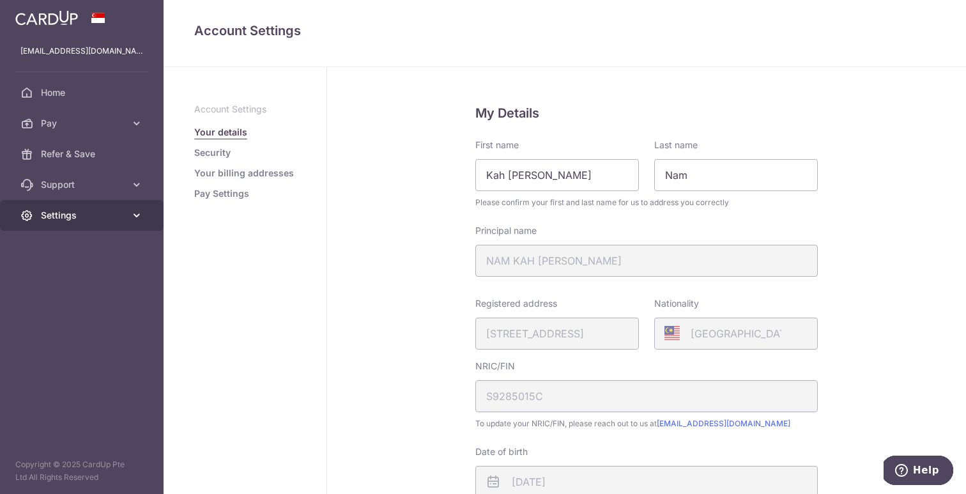
click at [90, 218] on span "Settings" at bounding box center [83, 215] width 84 height 13
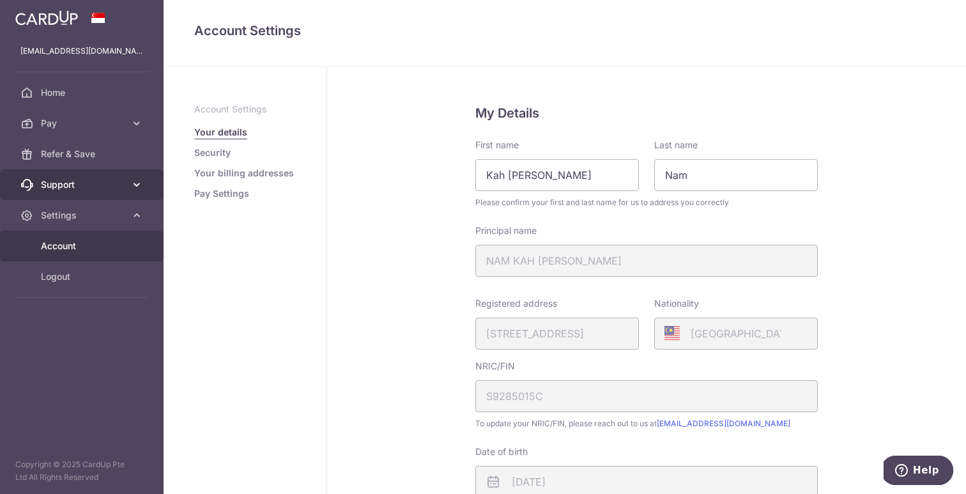
click at [97, 184] on span "Support" at bounding box center [83, 184] width 84 height 13
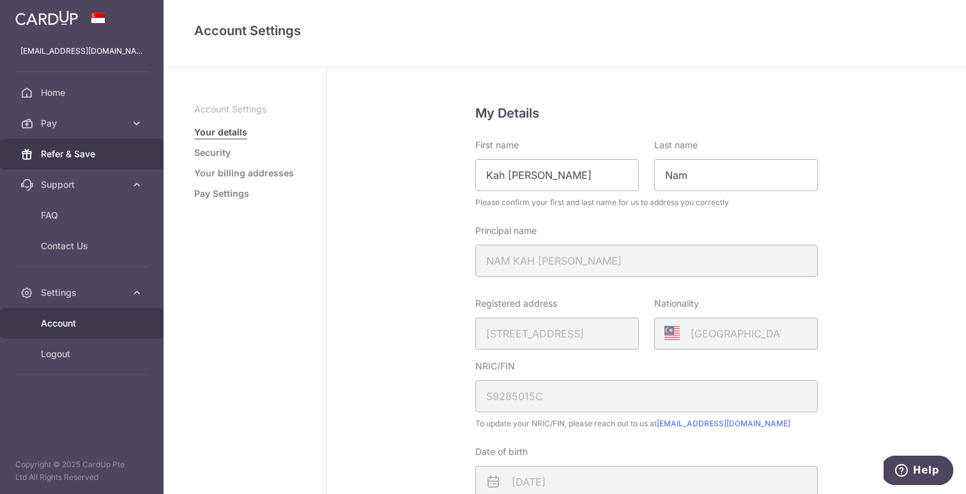
click at [98, 151] on span "Refer & Save" at bounding box center [83, 154] width 84 height 13
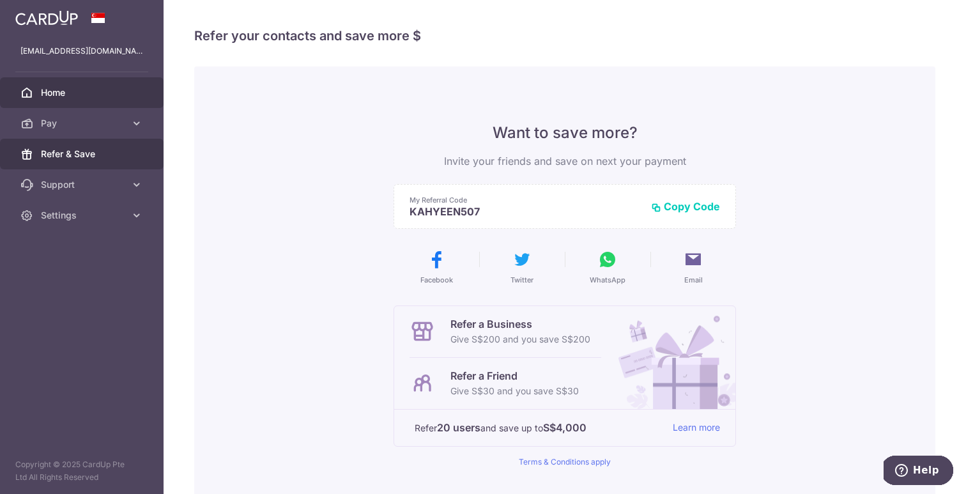
click at [95, 88] on span "Home" at bounding box center [83, 92] width 84 height 13
